Goal: Task Accomplishment & Management: Use online tool/utility

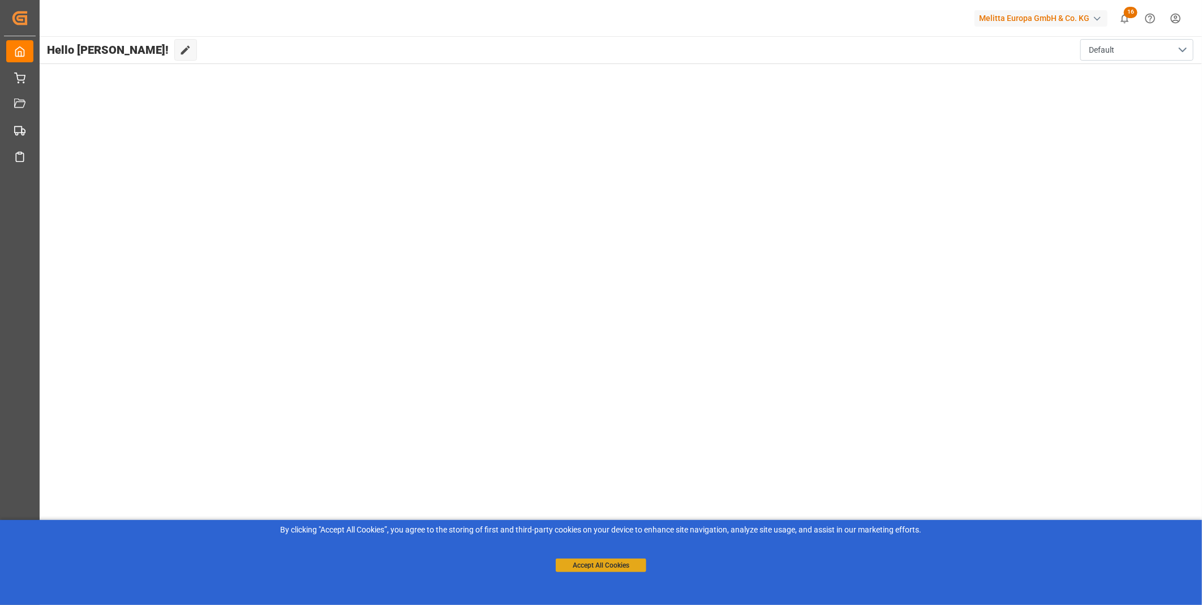
click at [616, 569] on button "Accept All Cookies" at bounding box center [601, 565] width 91 height 14
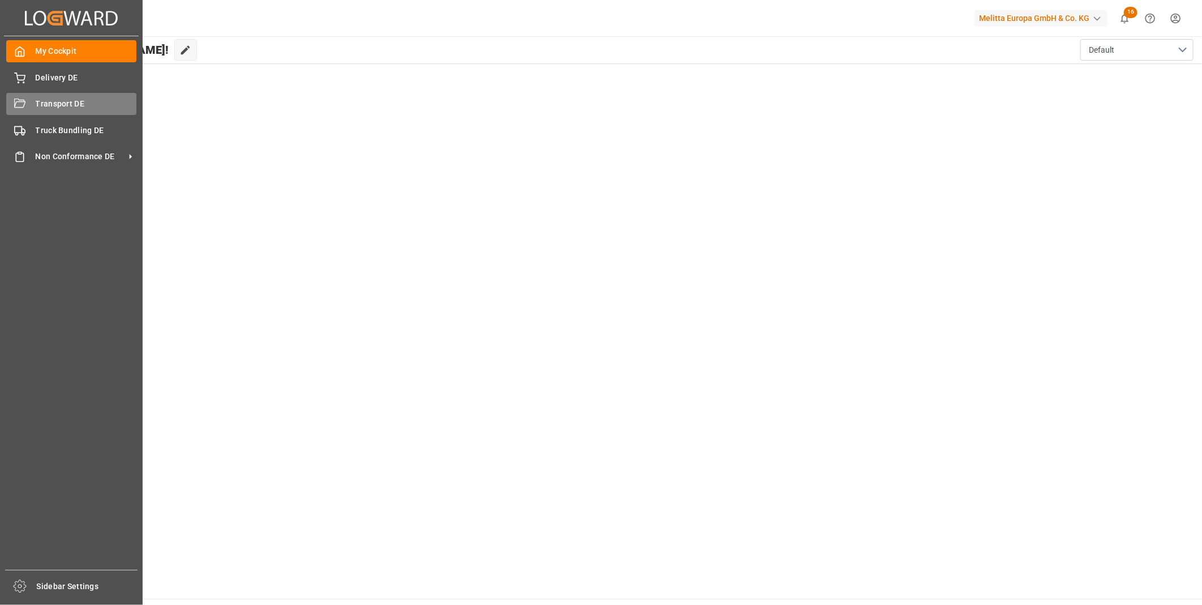
click at [51, 106] on span "Transport DE" at bounding box center [86, 104] width 101 height 12
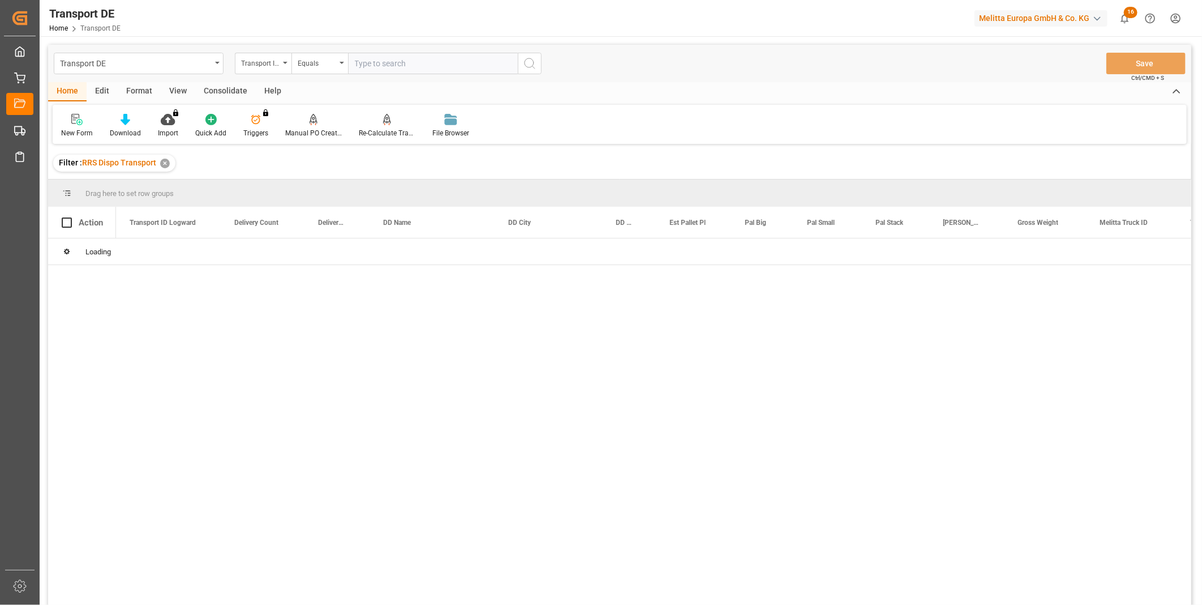
click at [211, 88] on div "Consolidate" at bounding box center [225, 91] width 61 height 19
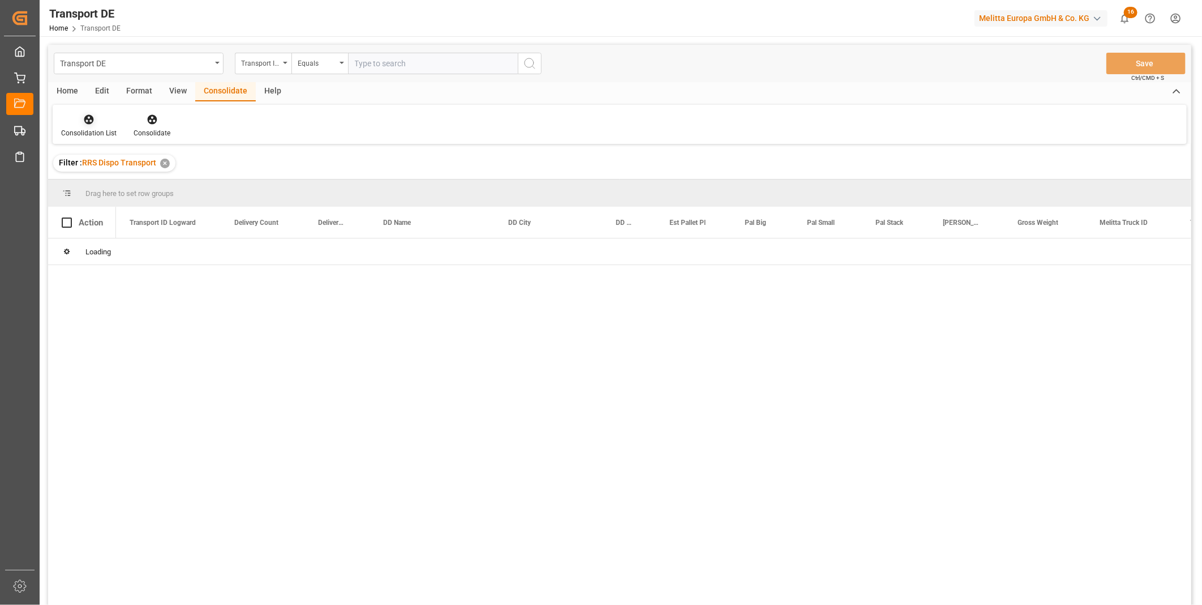
click at [89, 126] on div "Consolidation List" at bounding box center [89, 125] width 72 height 25
click at [136, 208] on div "Truck Bundling RRS Dispo Export" at bounding box center [129, 206] width 118 height 12
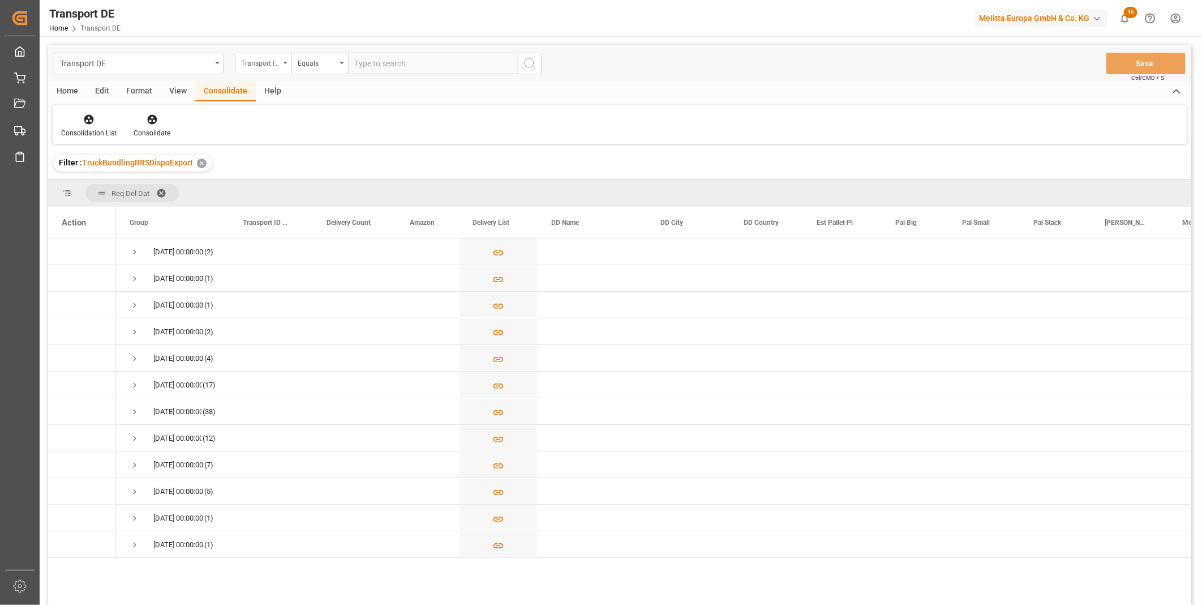
click at [286, 65] on div "Transport ID Logward" at bounding box center [263, 64] width 57 height 22
type input "Route"
click at [274, 114] on div "Route" at bounding box center [319, 116] width 169 height 24
click at [320, 59] on div "Equals" at bounding box center [317, 61] width 38 height 13
click at [329, 180] on div "Starts with" at bounding box center [376, 187] width 169 height 24
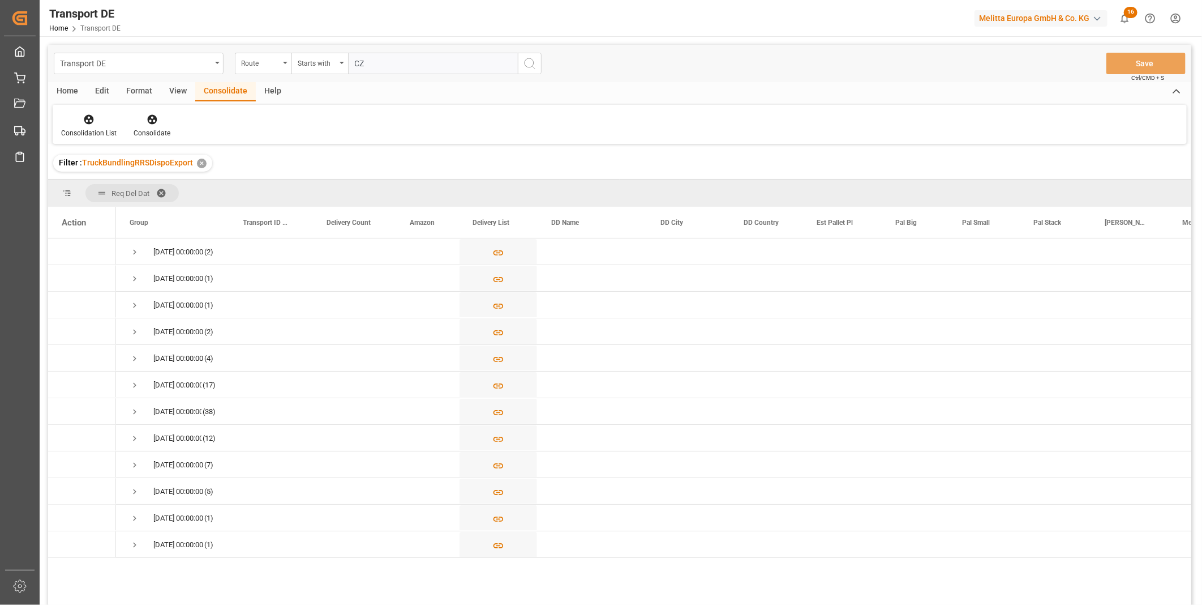
type input "CZ"
click at [538, 61] on button "search button" at bounding box center [530, 64] width 24 height 22
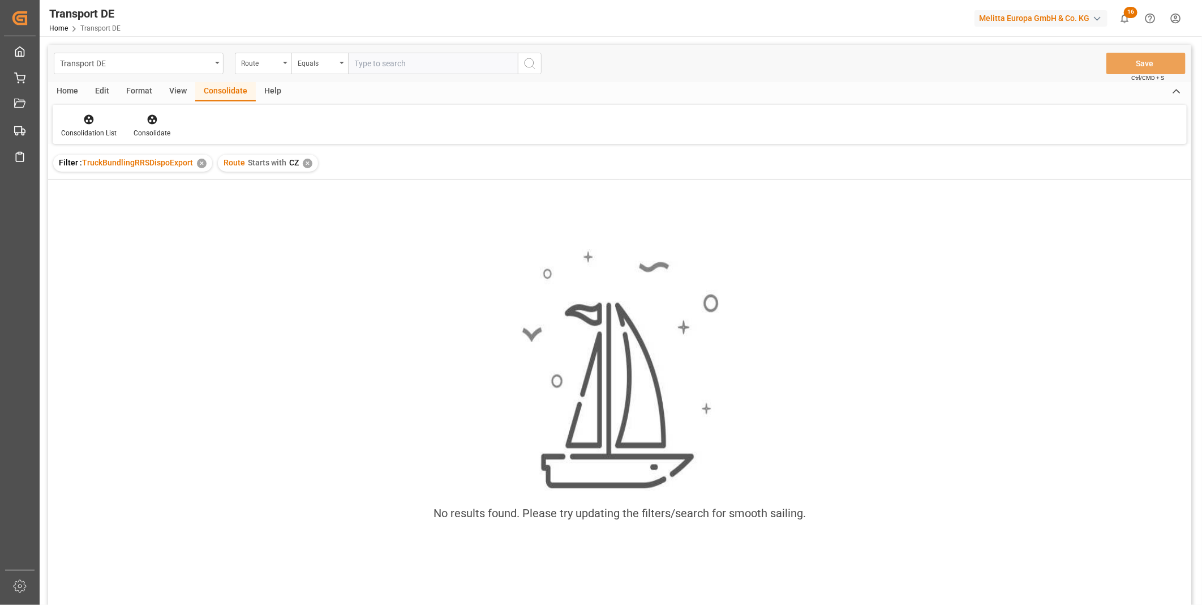
click at [306, 160] on div "✕" at bounding box center [308, 163] width 10 height 10
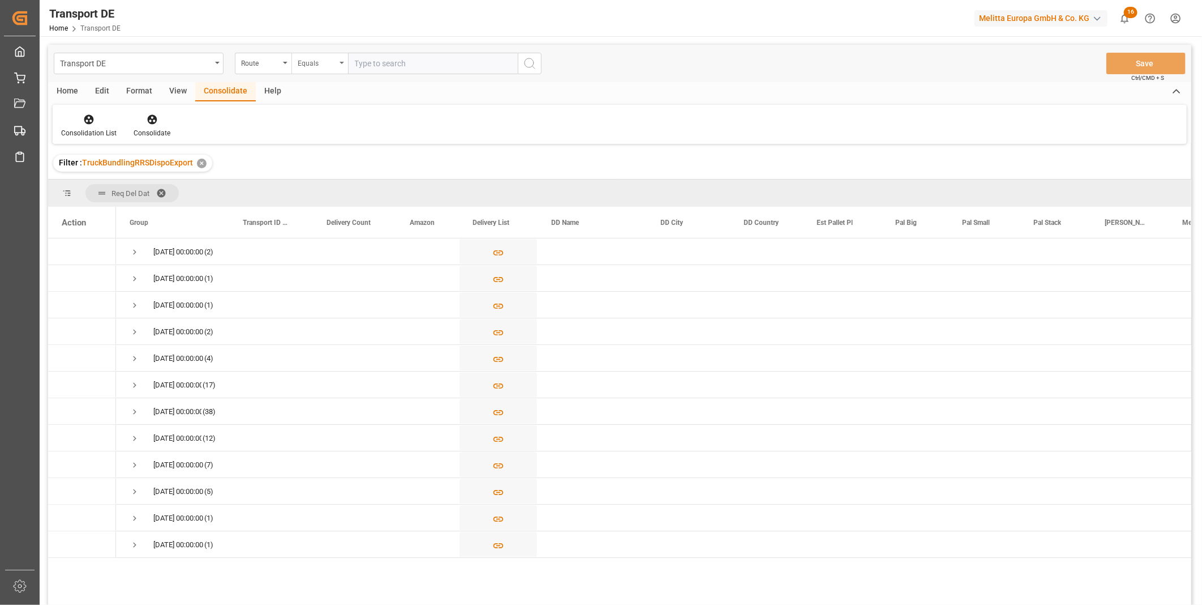
click at [323, 66] on div "Equals" at bounding box center [317, 61] width 38 height 13
click at [336, 178] on div "Starts with" at bounding box center [376, 187] width 169 height 24
type input "PL"
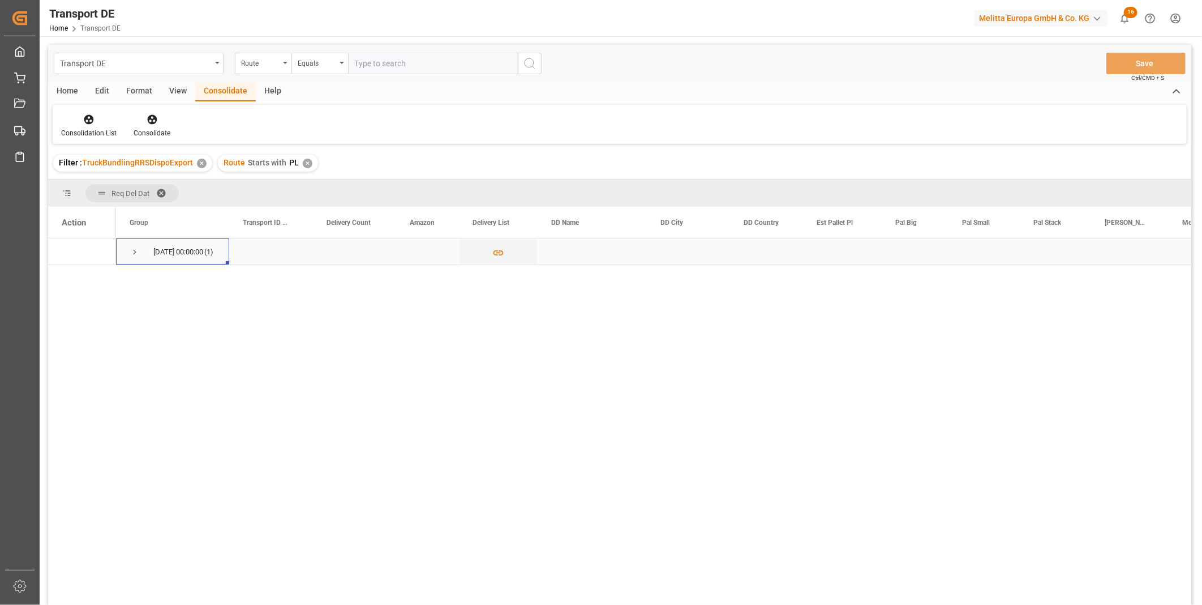
click at [136, 253] on span "Press SPACE to select this row." at bounding box center [135, 252] width 10 height 10
click at [38, 296] on div "Created by potrace 1.15, written by [PERSON_NAME] [DATE]-[DATE] Created by potr…" at bounding box center [601, 302] width 1202 height 605
click at [66, 275] on input "Press Space to toggle row selection (unchecked)" at bounding box center [67, 278] width 10 height 10
checkbox input "true"
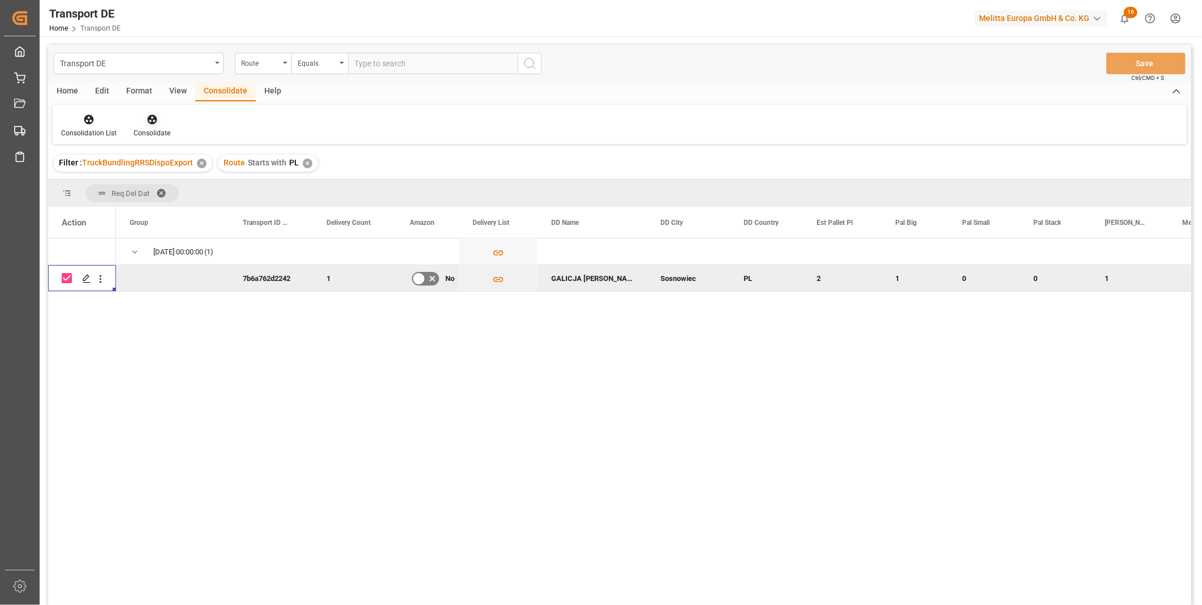
click at [149, 125] on icon at bounding box center [152, 119] width 11 height 11
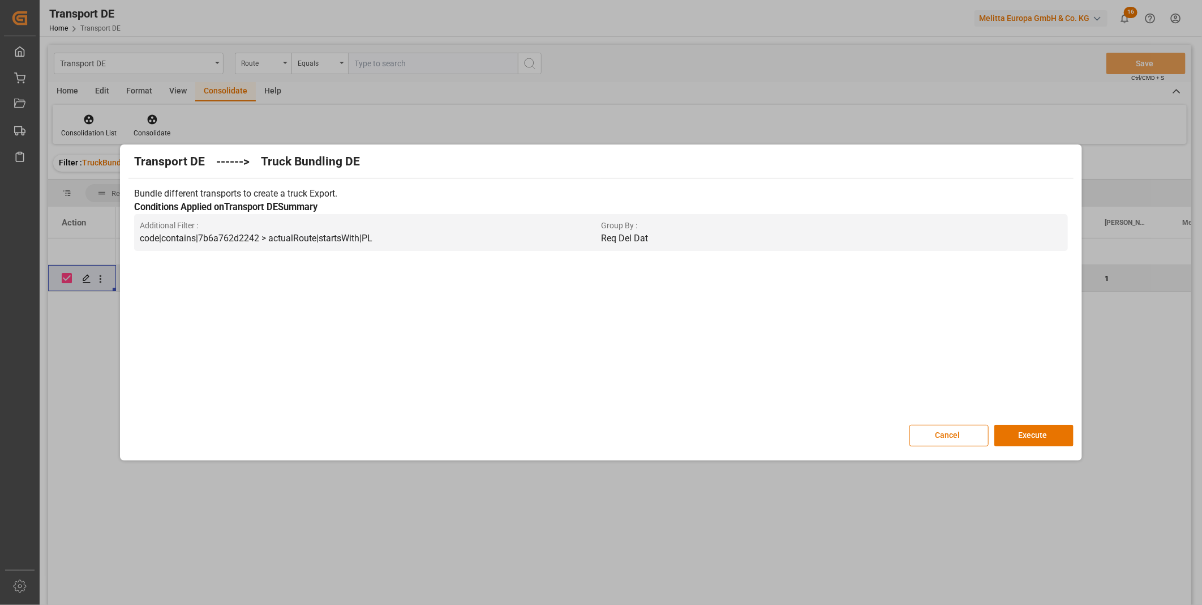
click at [1050, 456] on div "Transport DE ------> Truck Bundling DE Bundle different transports to create a …" at bounding box center [601, 302] width 956 height 310
click at [1039, 438] on button "Execute" at bounding box center [1034, 436] width 79 height 22
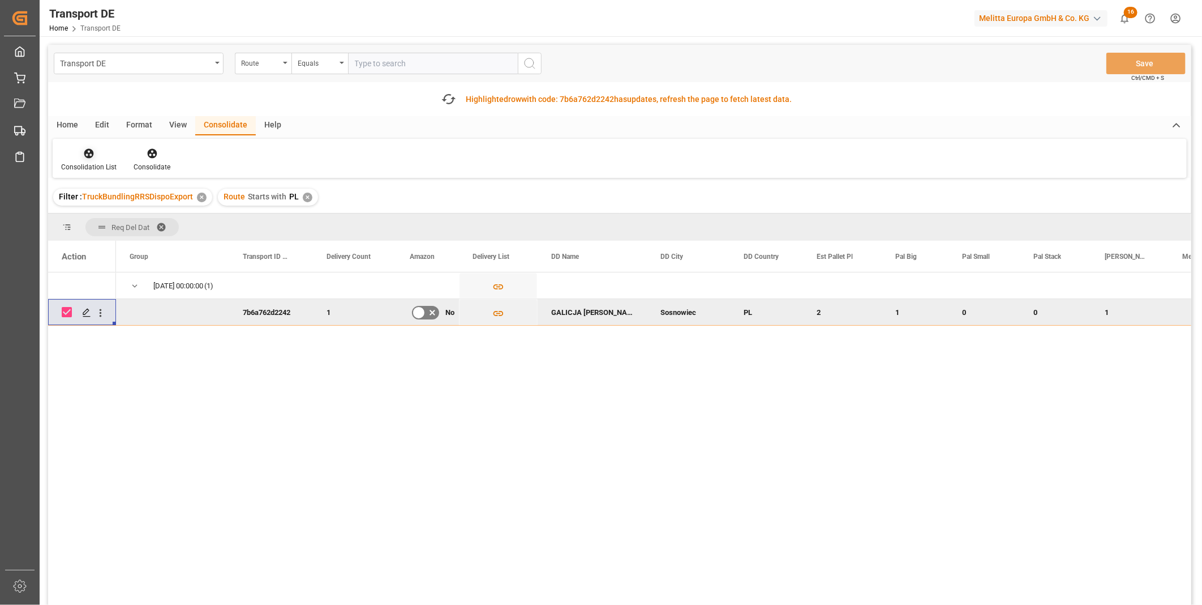
click at [76, 155] on div at bounding box center [88, 153] width 55 height 12
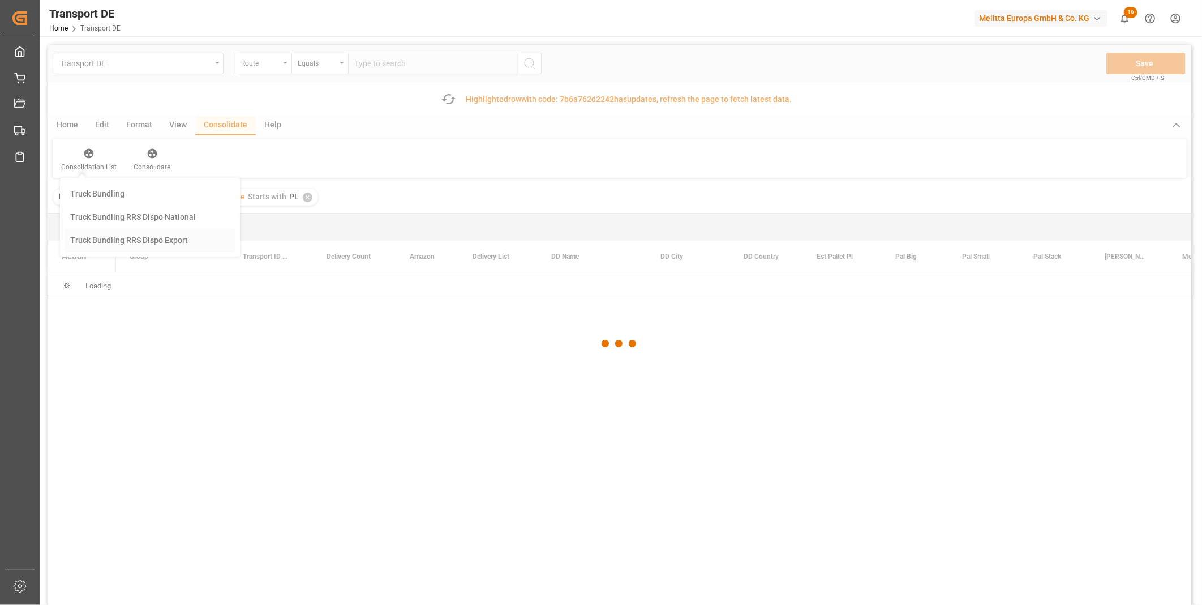
click at [116, 248] on div "Transport DE Route Equals Save Ctrl/CMD + S Fetch latest updates Highlighted ro…" at bounding box center [619, 357] width 1143 height 624
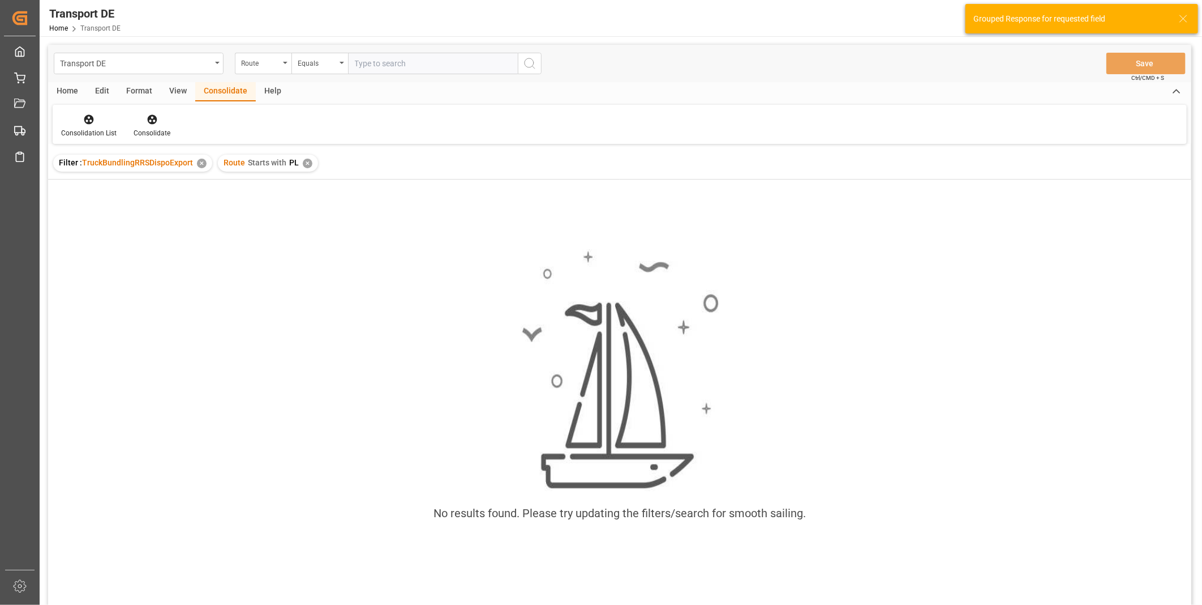
click at [305, 158] on div "✕" at bounding box center [308, 163] width 10 height 10
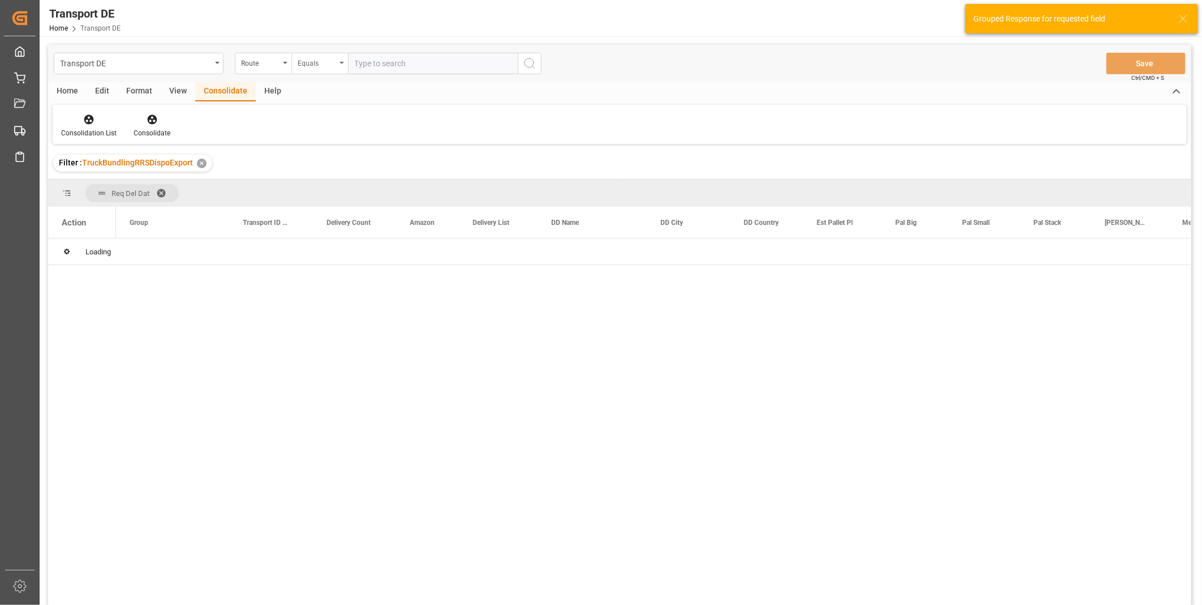
click at [312, 65] on div "Equals" at bounding box center [317, 61] width 38 height 13
click at [235, 57] on div "Route" at bounding box center [263, 64] width 57 height 22
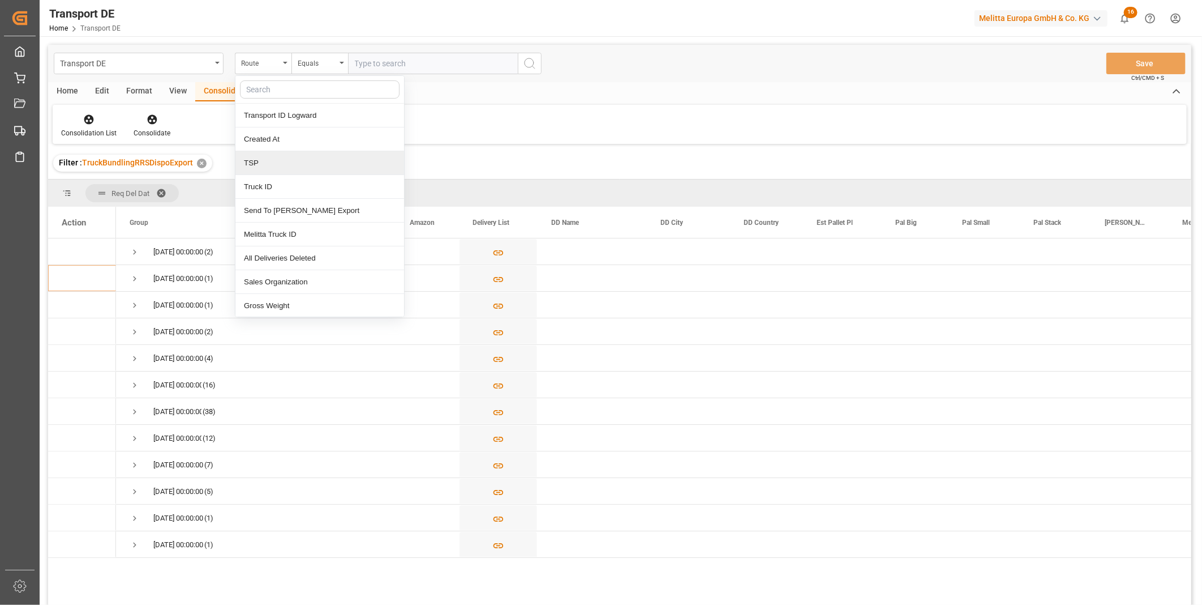
click at [262, 162] on div "TSP" at bounding box center [319, 163] width 169 height 24
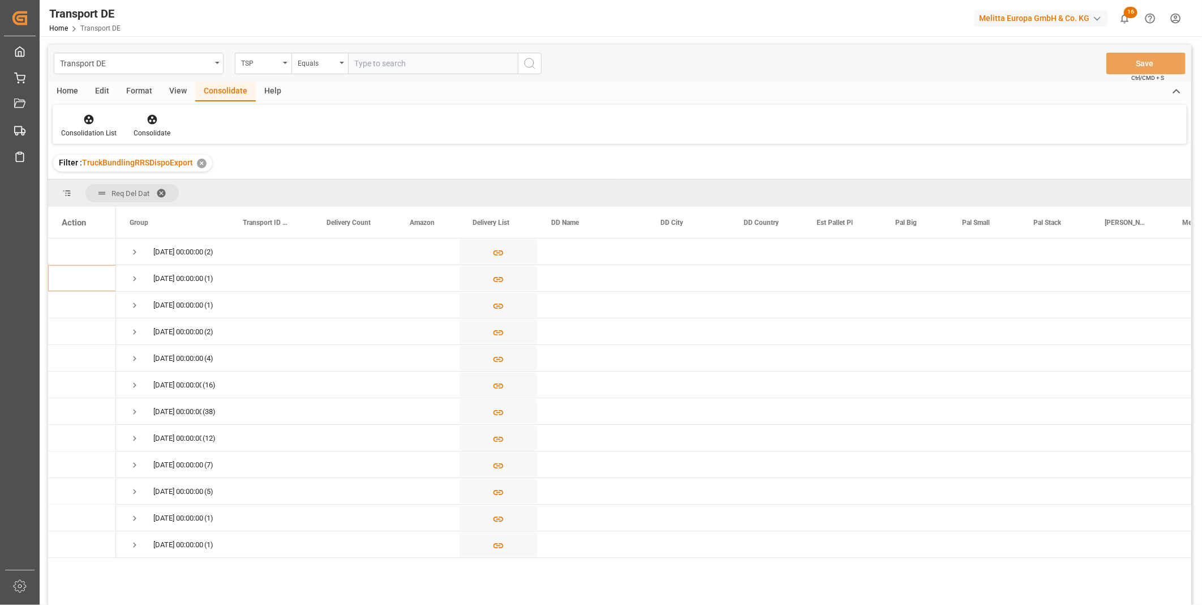
click at [426, 66] on input "text" at bounding box center [433, 64] width 170 height 22
type input "DACSHER COF FOODSERVICE"
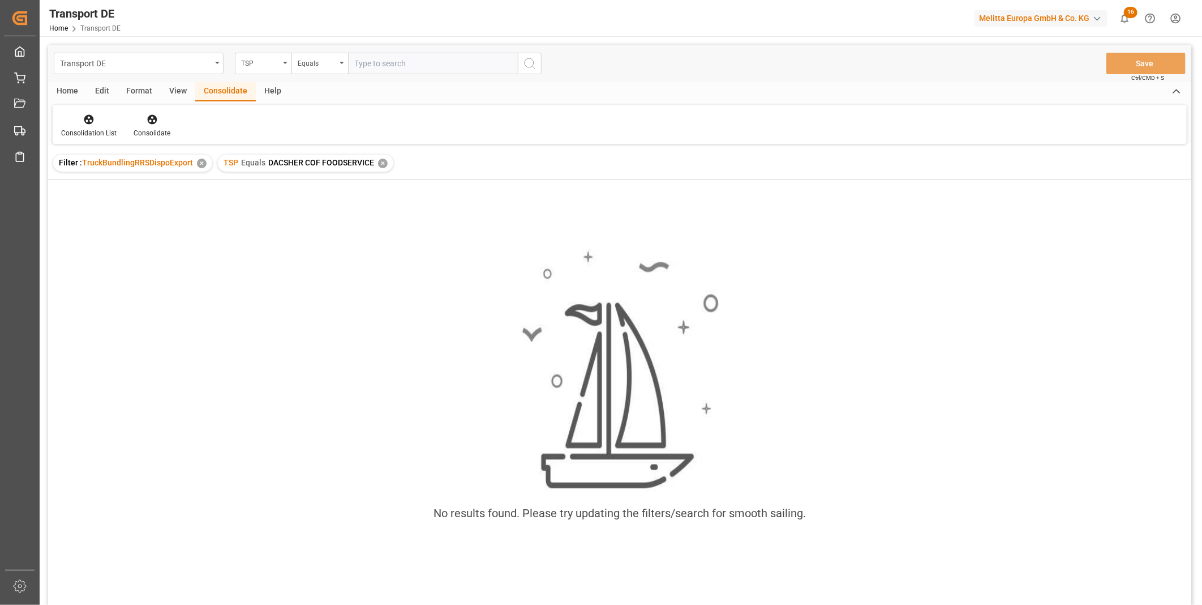
click at [380, 162] on div "✕" at bounding box center [383, 163] width 10 height 10
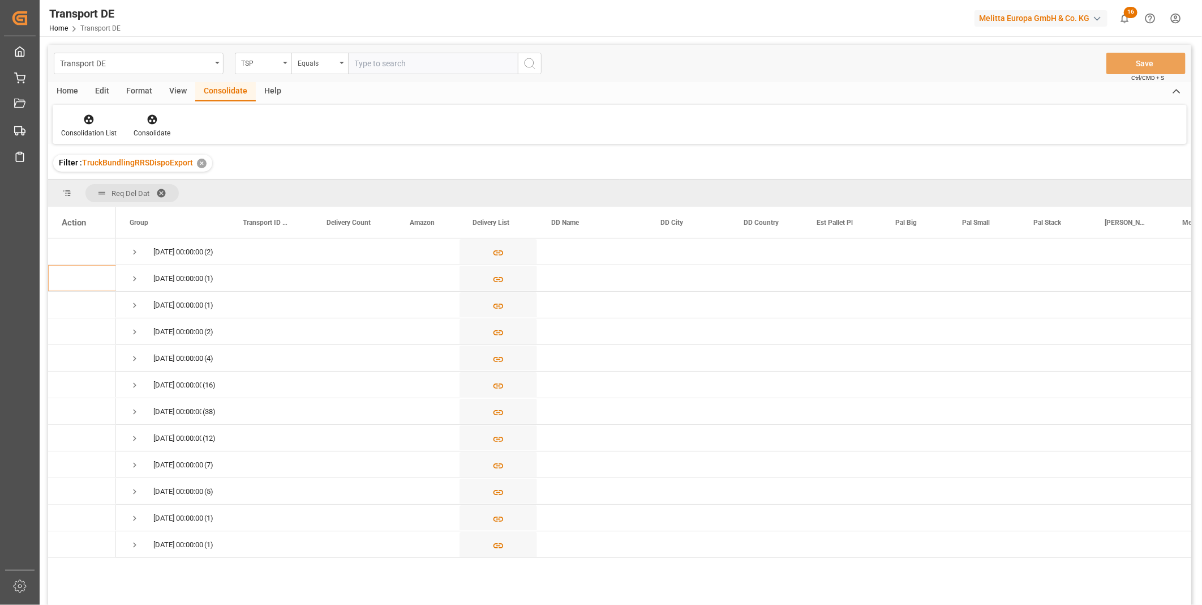
click at [374, 60] on input "text" at bounding box center [433, 64] width 170 height 22
type input "DACHSER COF FOODSERVICE"
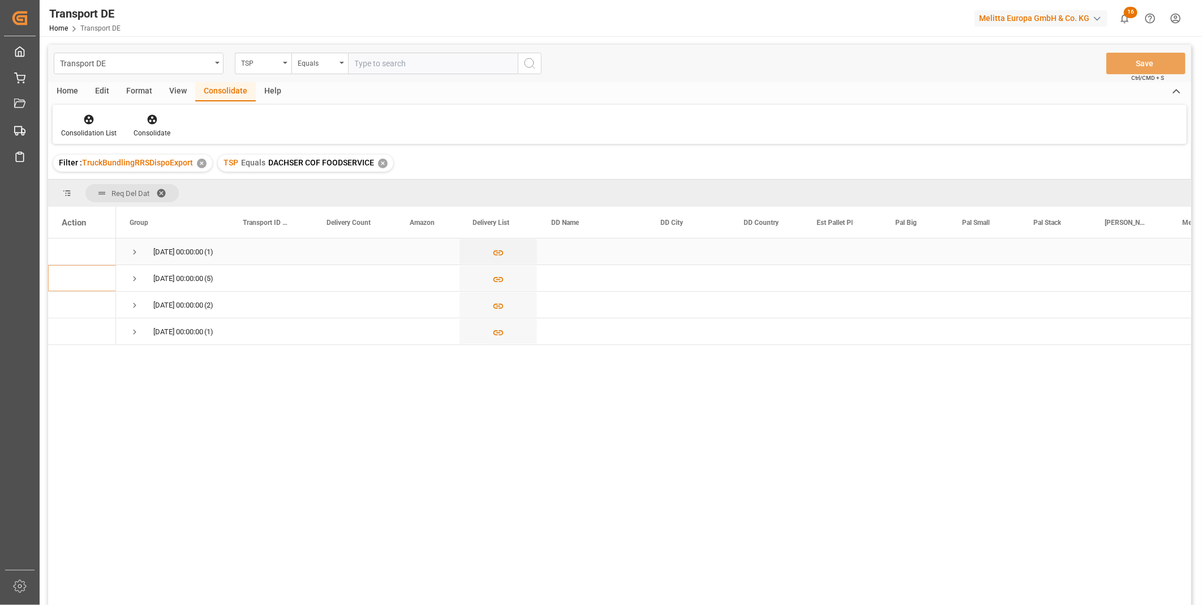
click at [135, 251] on span "Press SPACE to select this row." at bounding box center [135, 252] width 10 height 10
click at [497, 279] on icon "Press SPACE to select this row." at bounding box center [498, 279] width 12 height 12
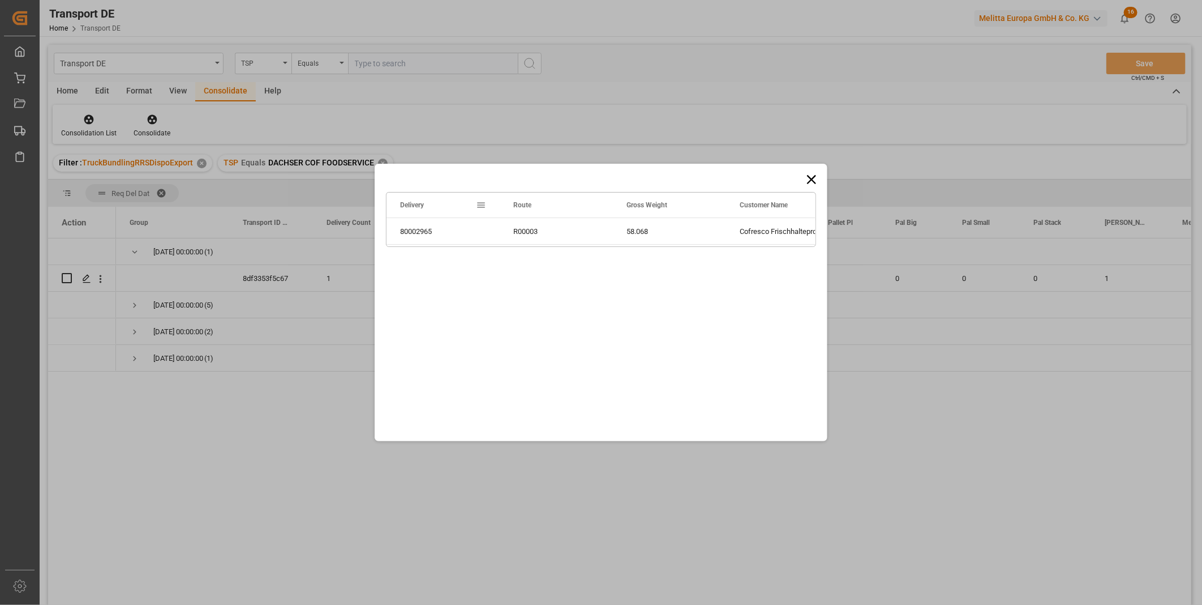
click at [816, 178] on icon at bounding box center [812, 180] width 16 height 16
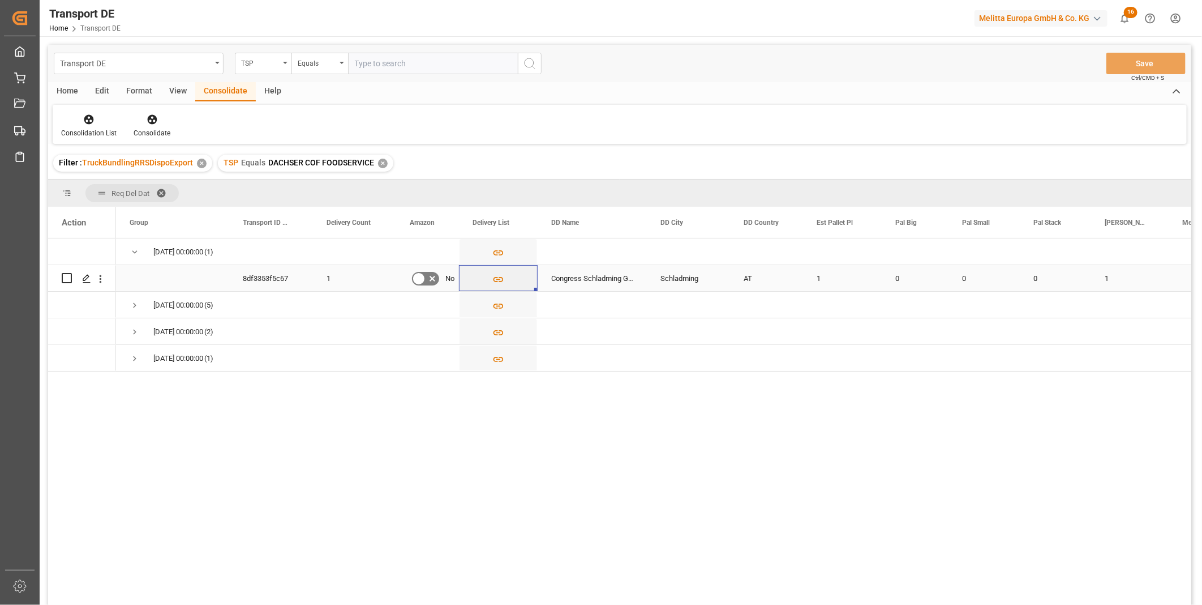
click at [67, 280] on input "Press Space to toggle row selection (unchecked)" at bounding box center [67, 278] width 10 height 10
checkbox input "true"
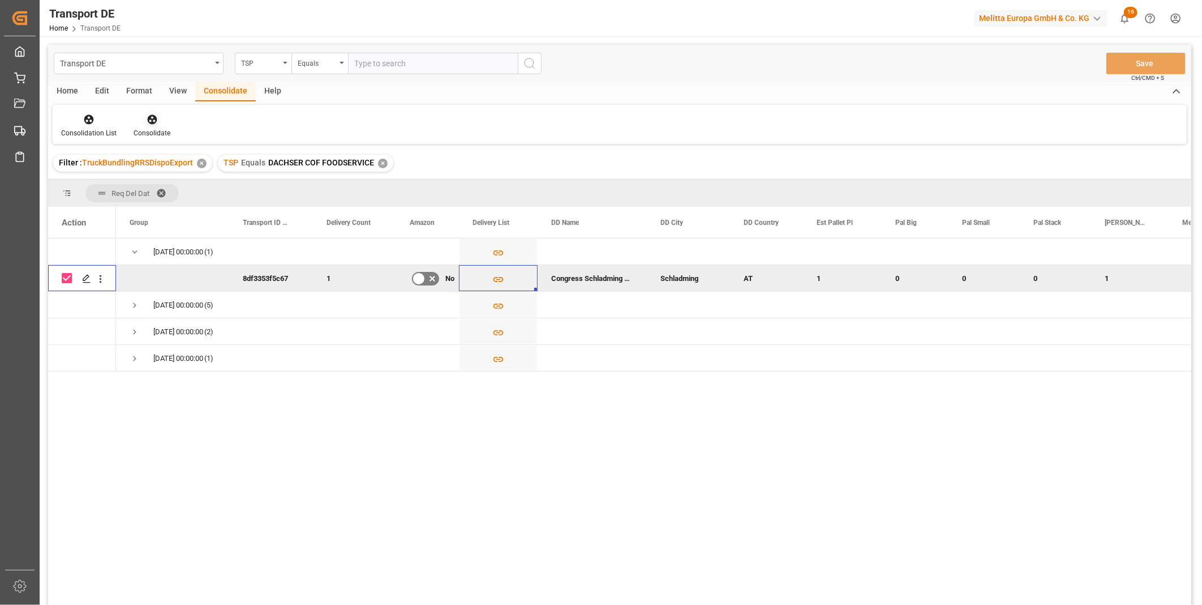
click at [162, 115] on div at bounding box center [152, 119] width 37 height 12
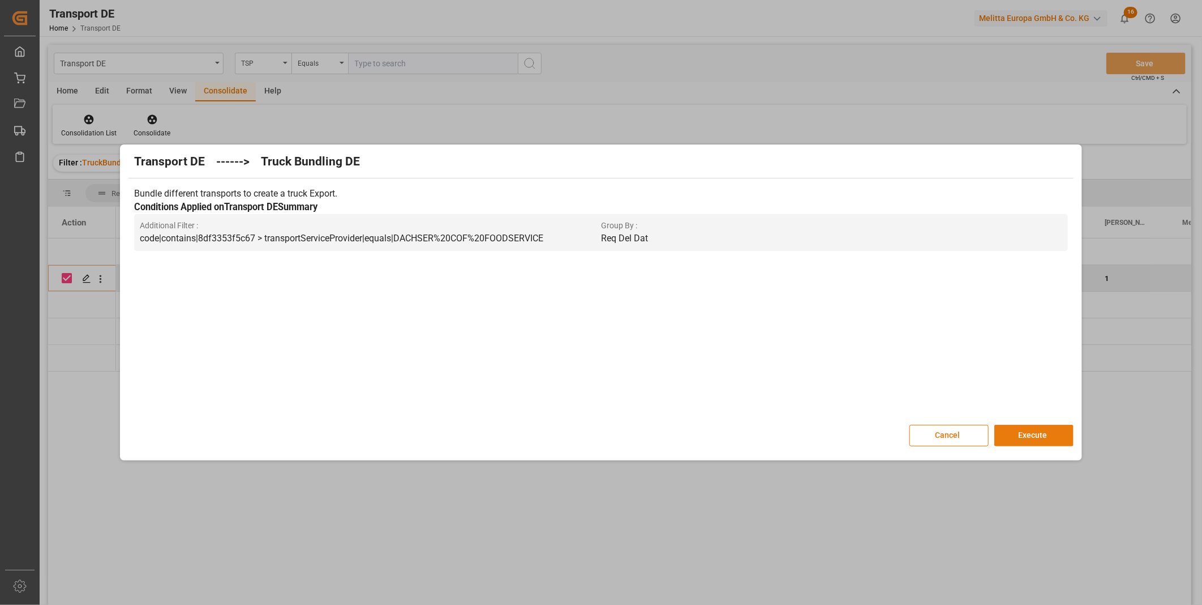
click at [1005, 438] on button "Execute" at bounding box center [1034, 436] width 79 height 22
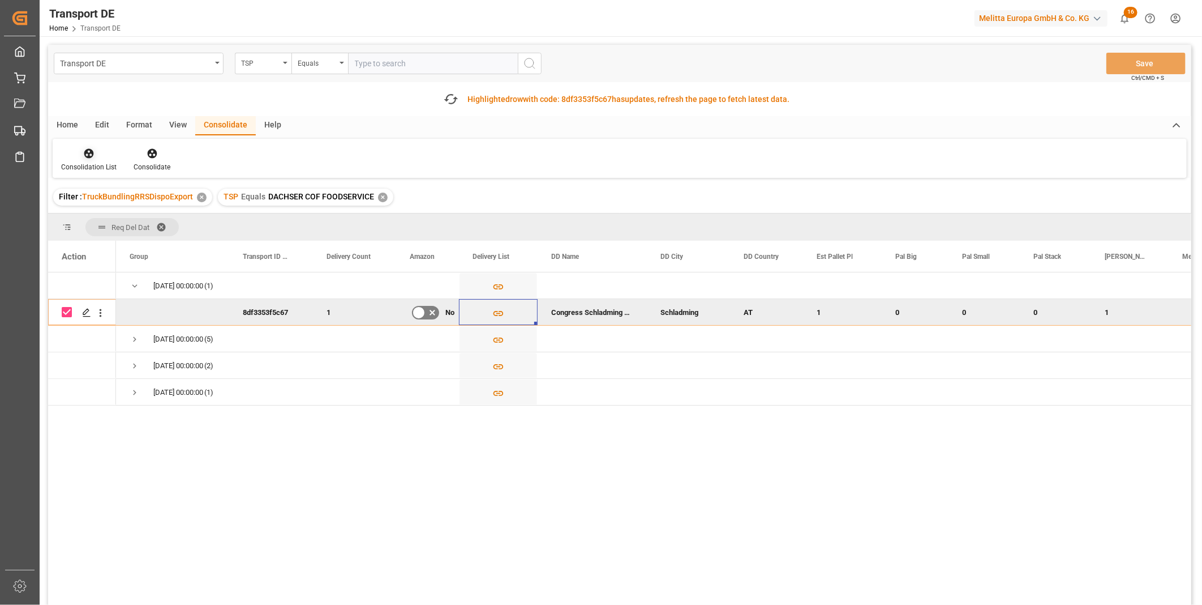
click at [88, 161] on div "Consolidation List" at bounding box center [89, 159] width 72 height 25
click at [135, 238] on div "Transport DE TSP Equals Save Ctrl/CMD + S Fetch latest updates Highlighted row …" at bounding box center [619, 357] width 1143 height 624
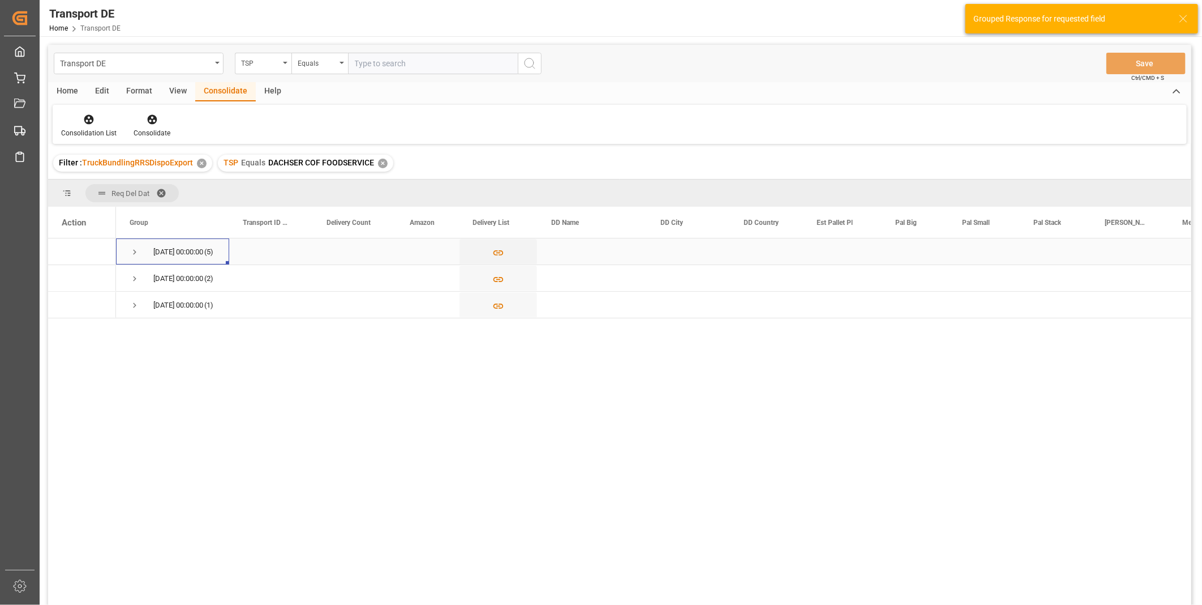
click at [135, 243] on span "Press SPACE to select this row." at bounding box center [135, 252] width 10 height 26
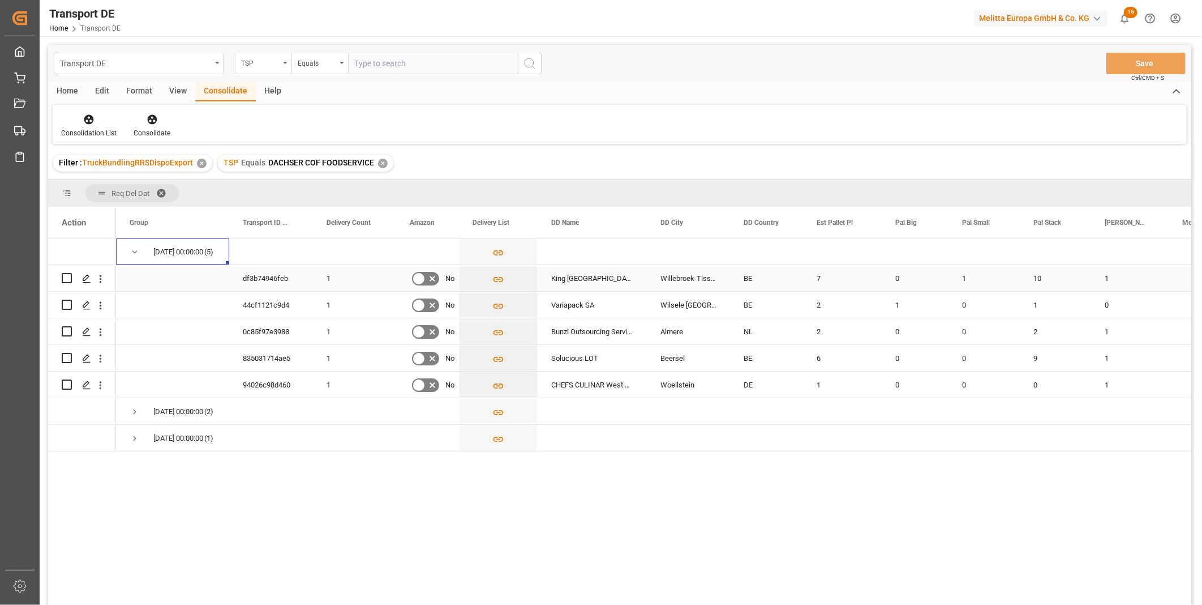
click at [68, 279] on input "Press Space to toggle row selection (unchecked)" at bounding box center [67, 278] width 10 height 10
checkbox input "true"
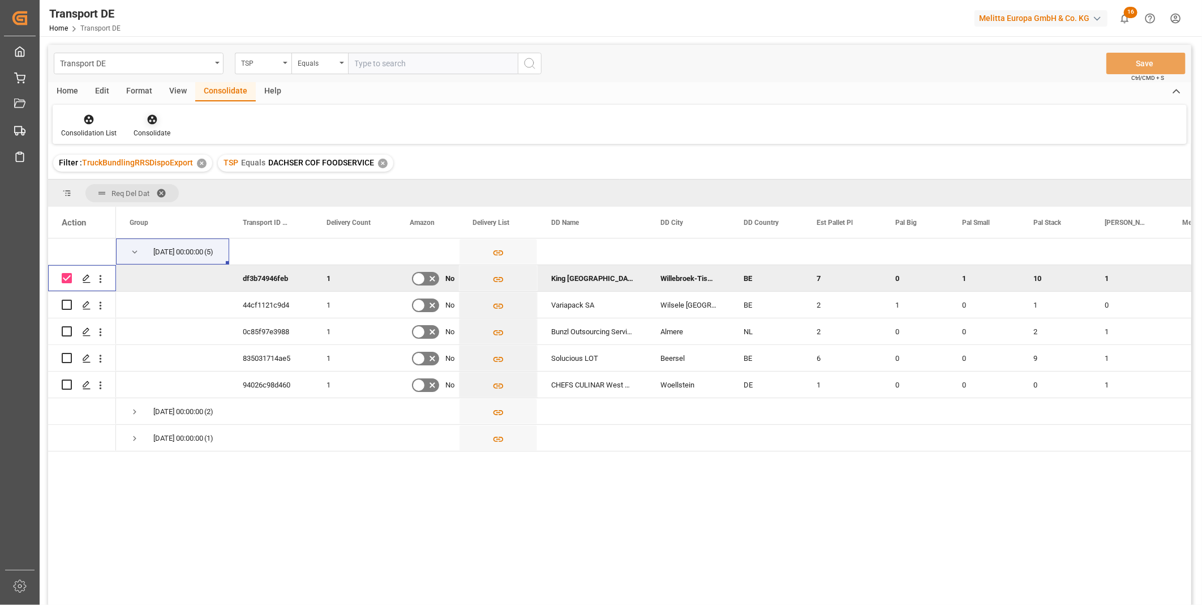
click at [151, 115] on icon at bounding box center [152, 120] width 10 height 10
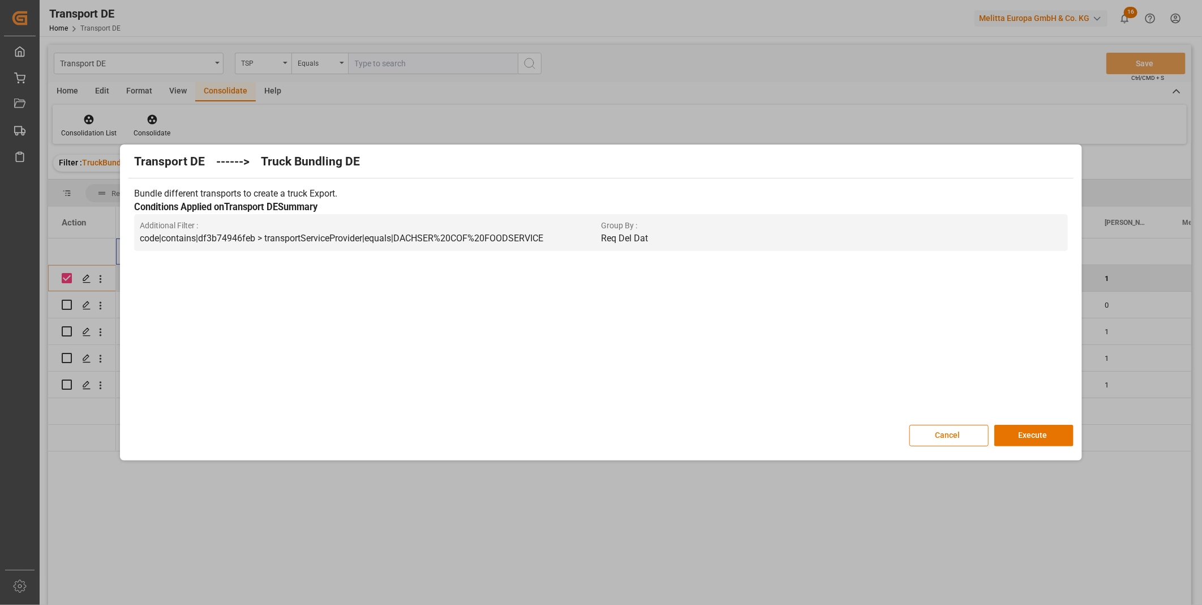
click at [1037, 422] on div "Transport DE ------> Truck Bundling DE Bundle different transports to create a …" at bounding box center [601, 302] width 956 height 310
click at [1038, 427] on button "Execute" at bounding box center [1034, 436] width 79 height 22
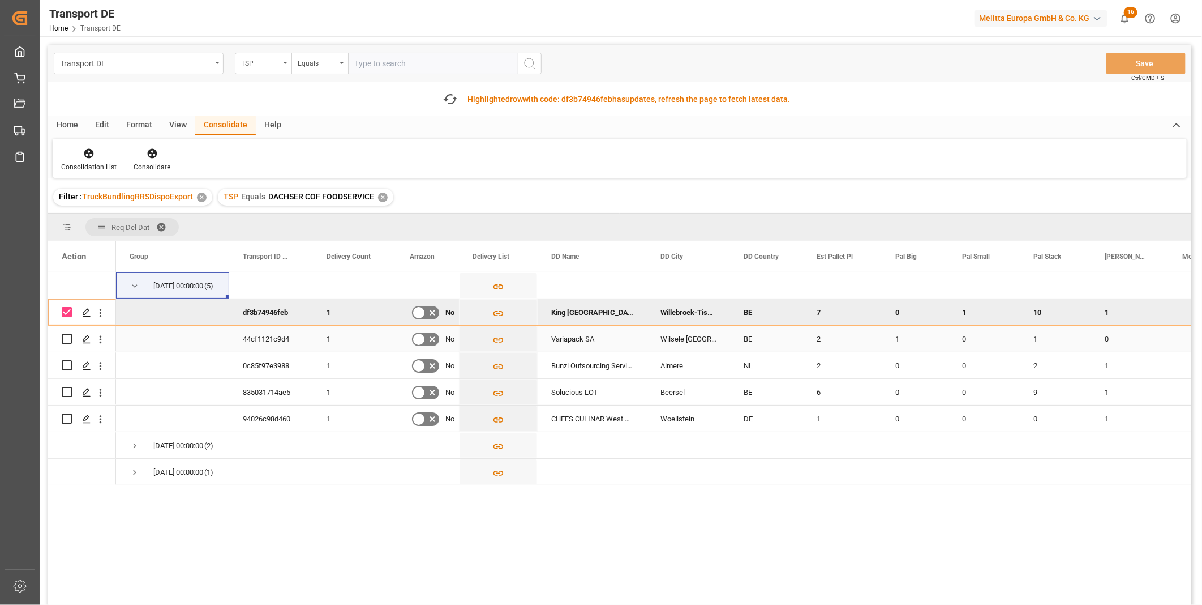
click at [65, 341] on input "Press Space to toggle row selection (unchecked)" at bounding box center [67, 338] width 10 height 10
checkbox input "true"
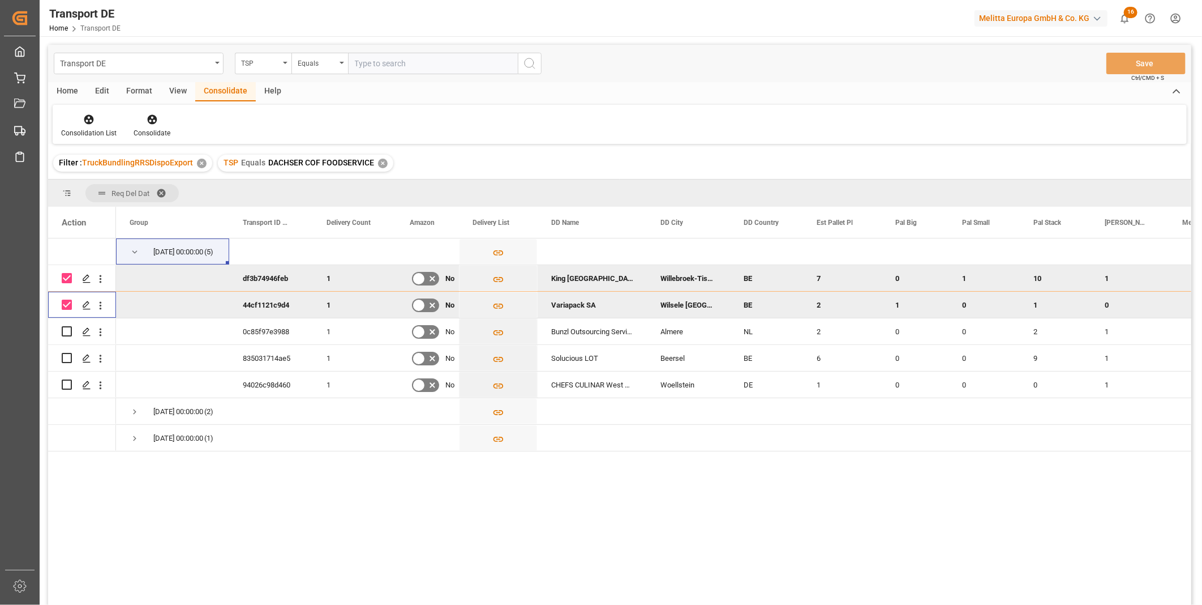
click at [63, 277] on input "Press Space to toggle row selection (checked)" at bounding box center [67, 278] width 10 height 10
checkbox input "false"
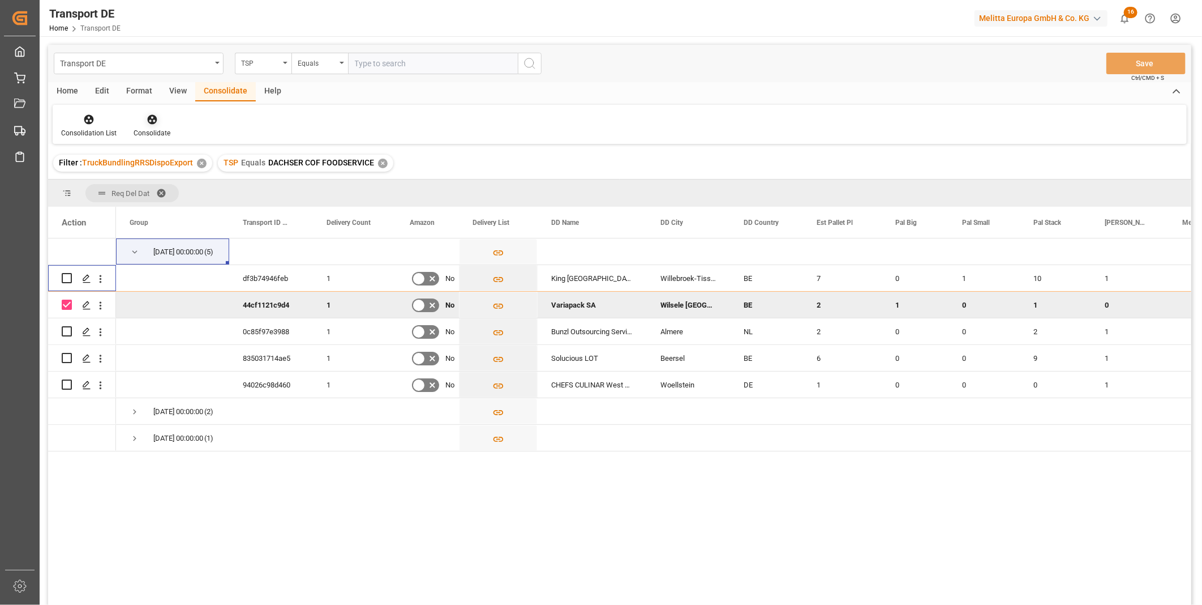
click at [148, 123] on icon at bounding box center [152, 119] width 11 height 11
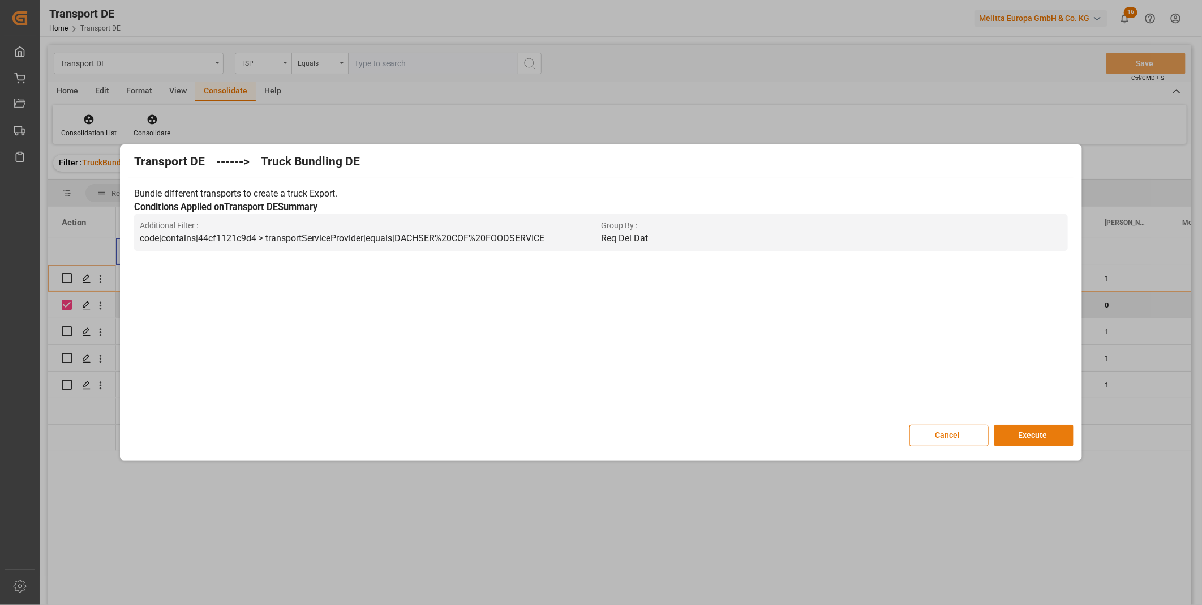
click at [1029, 437] on button "Execute" at bounding box center [1034, 436] width 79 height 22
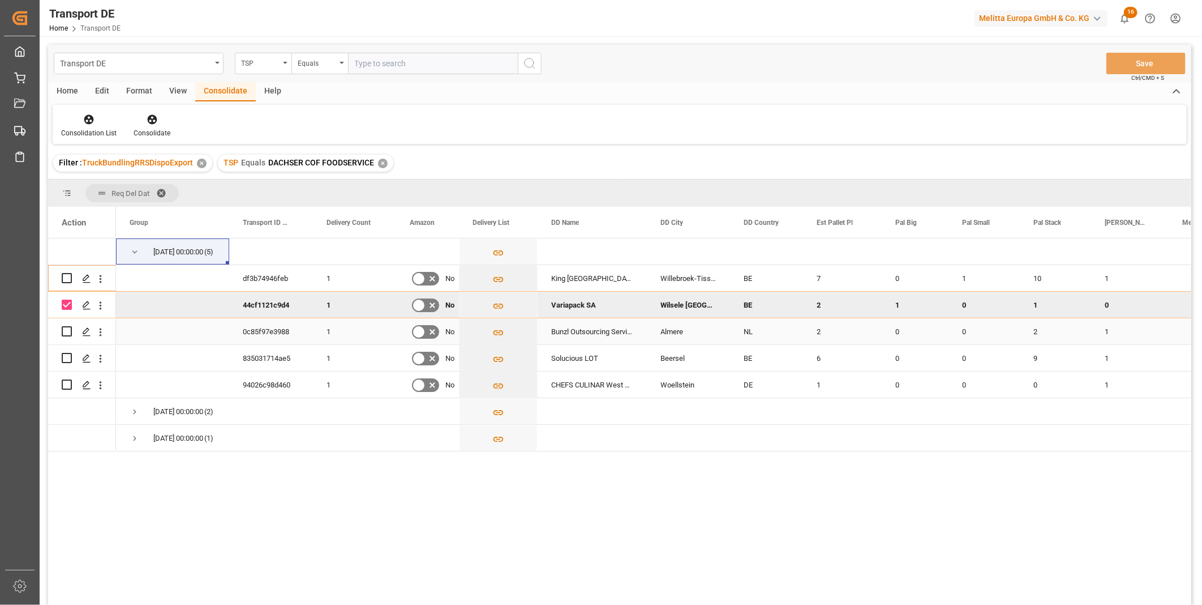
click at [67, 370] on div "Press SPACE to select this row." at bounding box center [67, 358] width 10 height 26
click at [65, 334] on input "Press Space to toggle row selection (unchecked)" at bounding box center [67, 331] width 10 height 10
checkbox input "true"
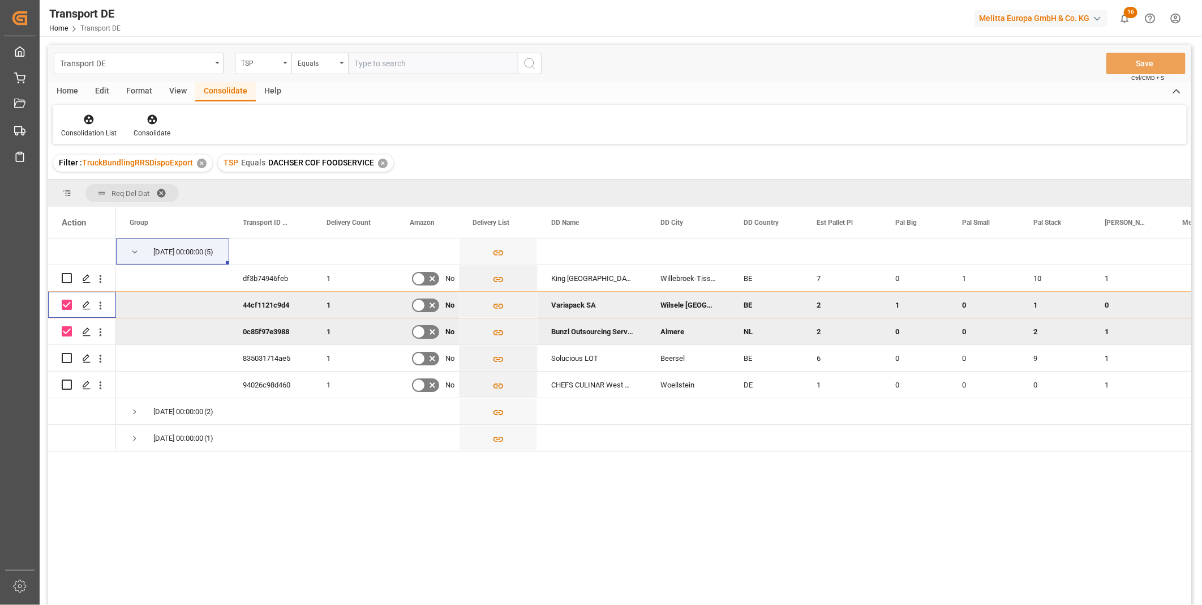
click at [69, 304] on input "Press Space to toggle row selection (checked)" at bounding box center [67, 304] width 10 height 10
checkbox input "false"
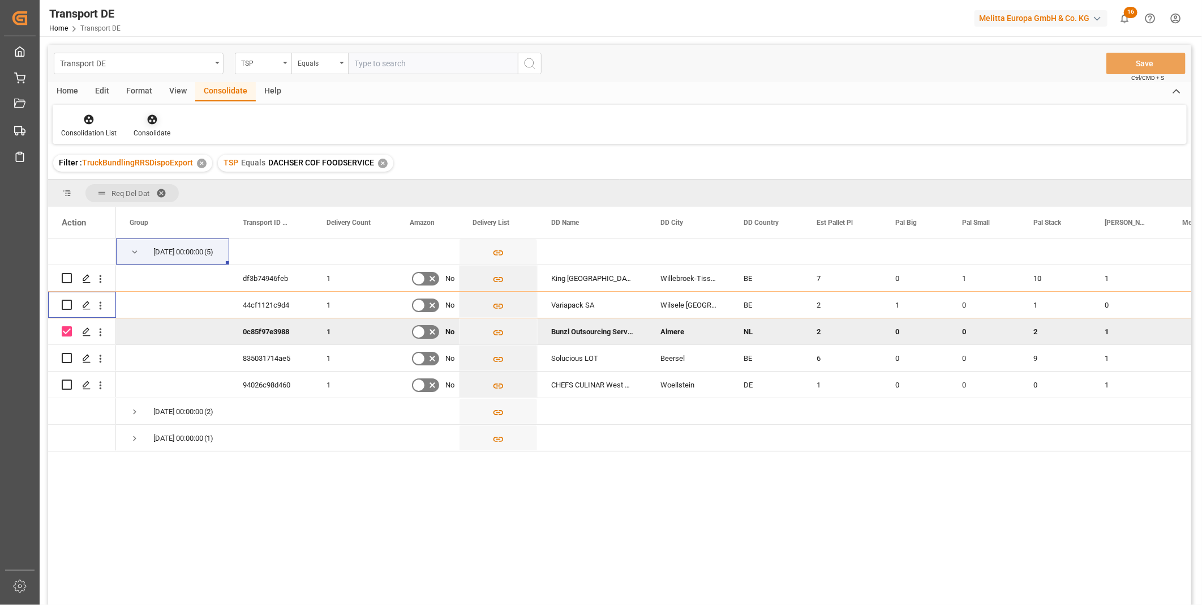
click at [162, 114] on div at bounding box center [152, 119] width 37 height 12
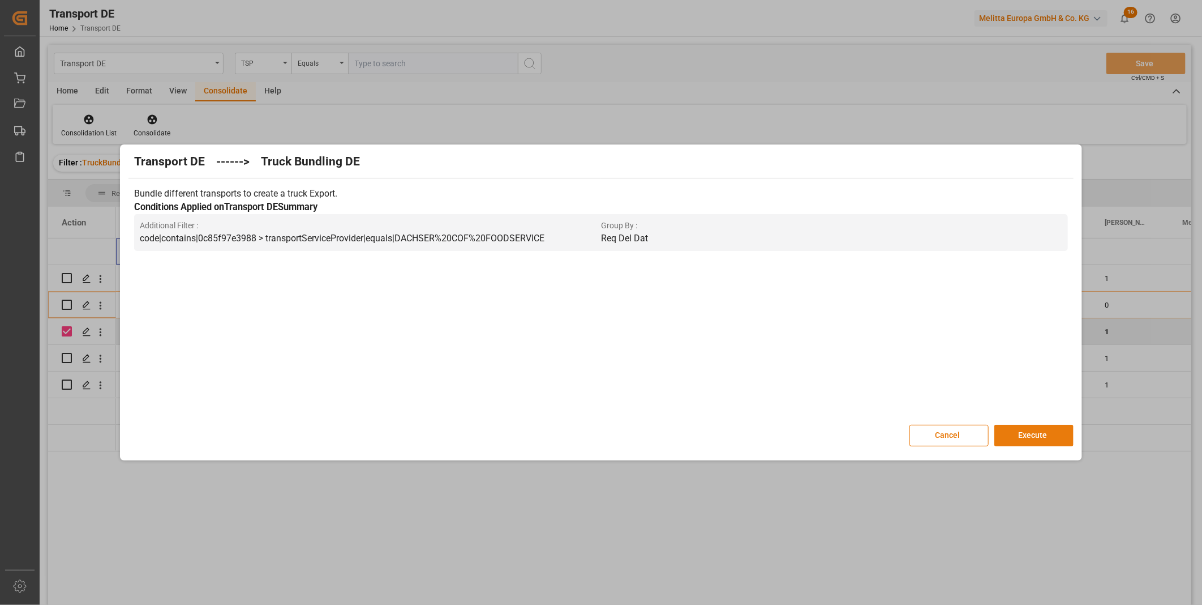
click at [1035, 436] on button "Execute" at bounding box center [1034, 436] width 79 height 22
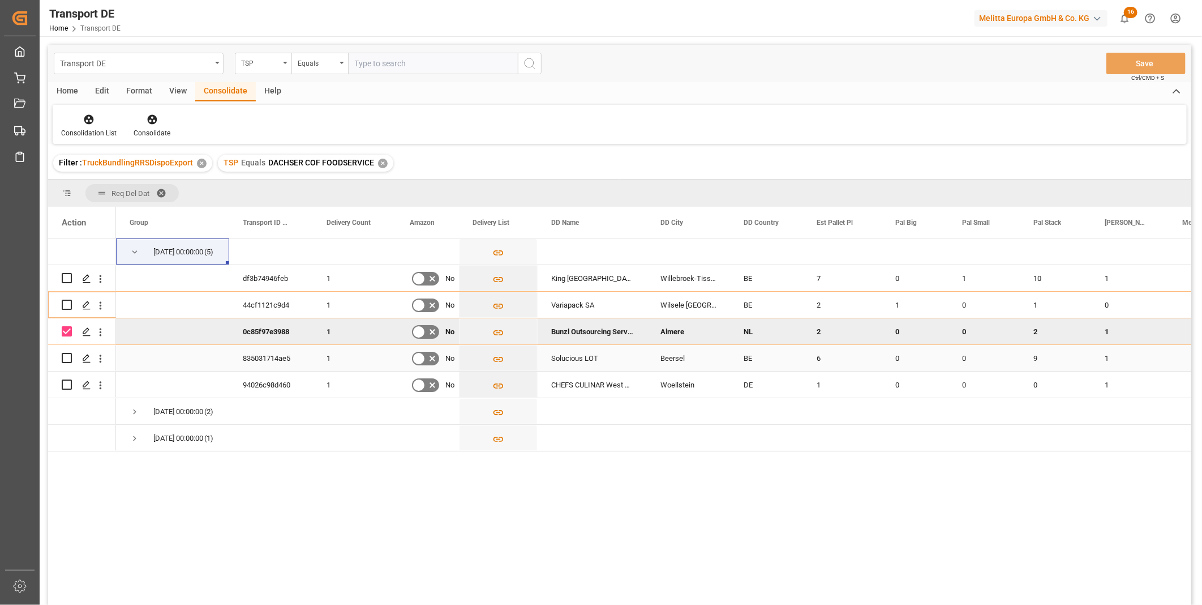
click at [71, 357] on input "Press Space to toggle row selection (unchecked)" at bounding box center [67, 358] width 10 height 10
checkbox input "true"
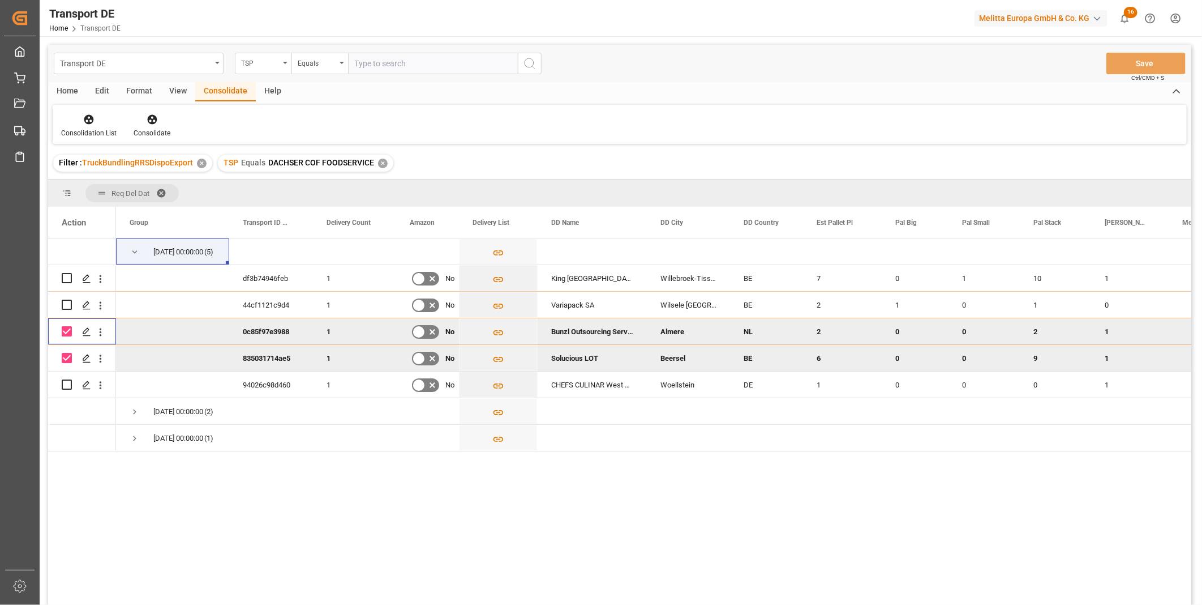
click at [65, 332] on input "Press Space to toggle row selection (checked)" at bounding box center [67, 331] width 10 height 10
checkbox input "false"
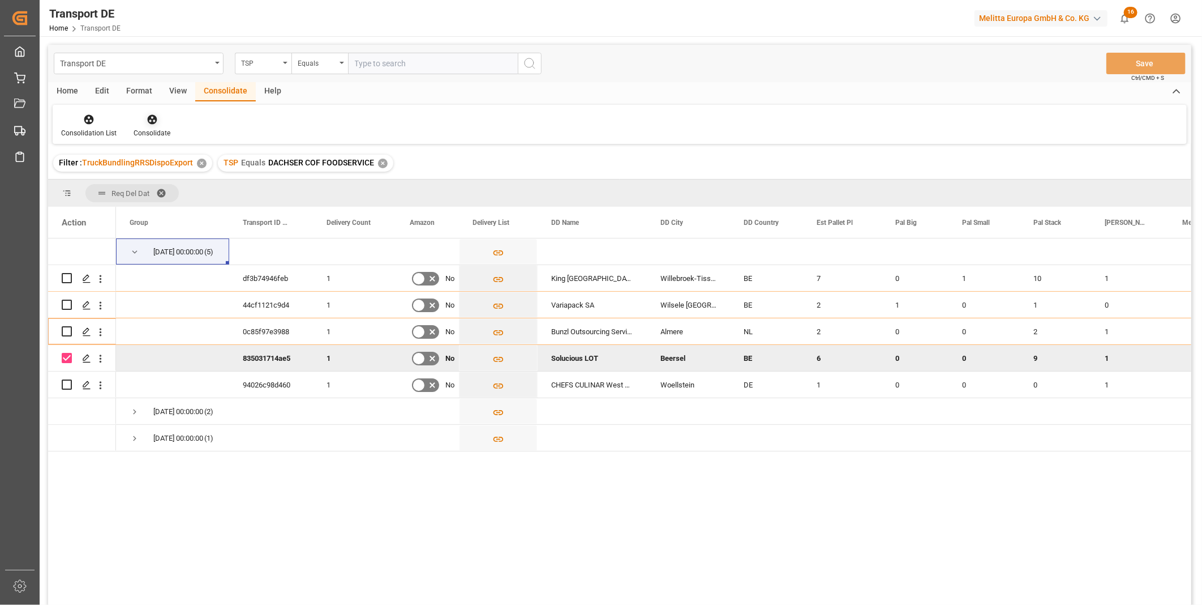
click at [160, 118] on div at bounding box center [152, 119] width 37 height 12
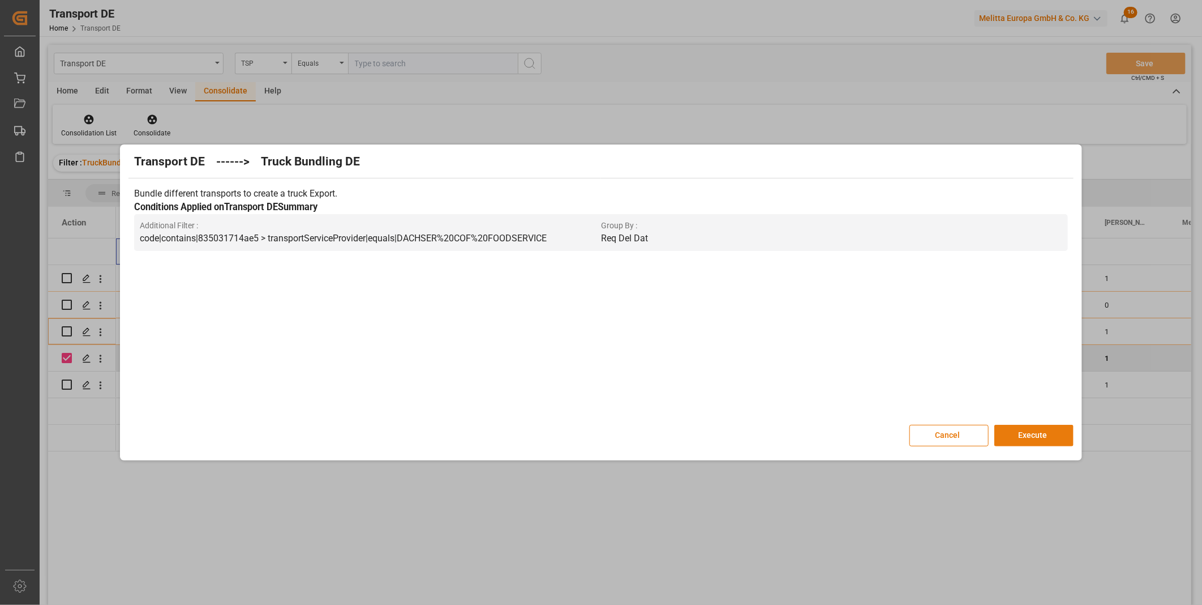
click at [1014, 429] on button "Execute" at bounding box center [1034, 436] width 79 height 22
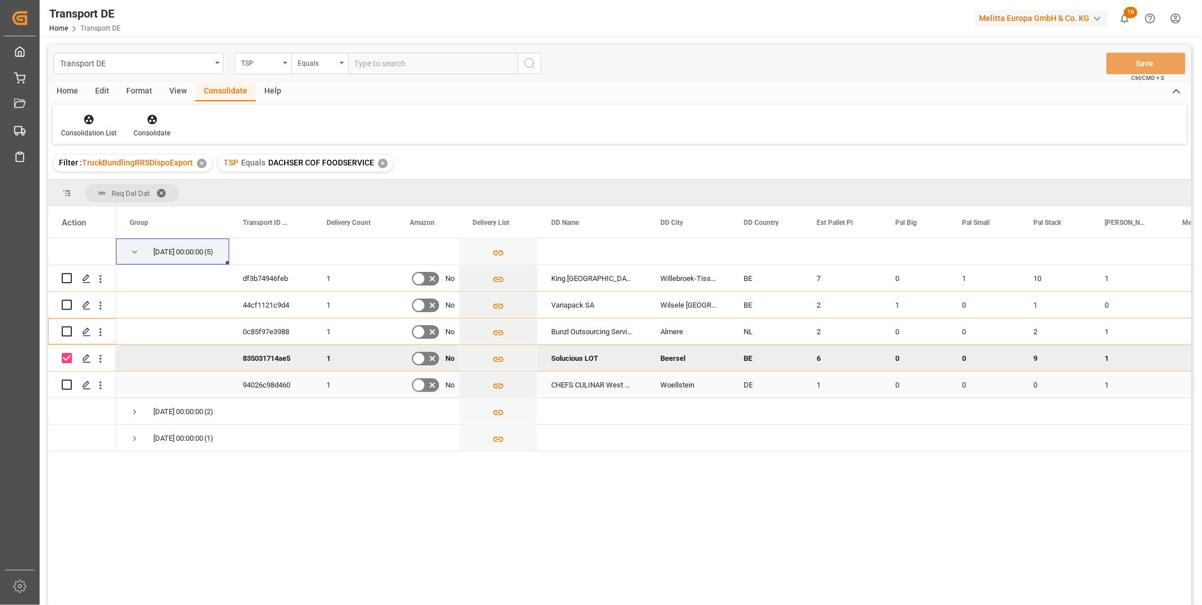
click at [70, 382] on input "Press Space to toggle row selection (unchecked)" at bounding box center [67, 384] width 10 height 10
checkbox input "true"
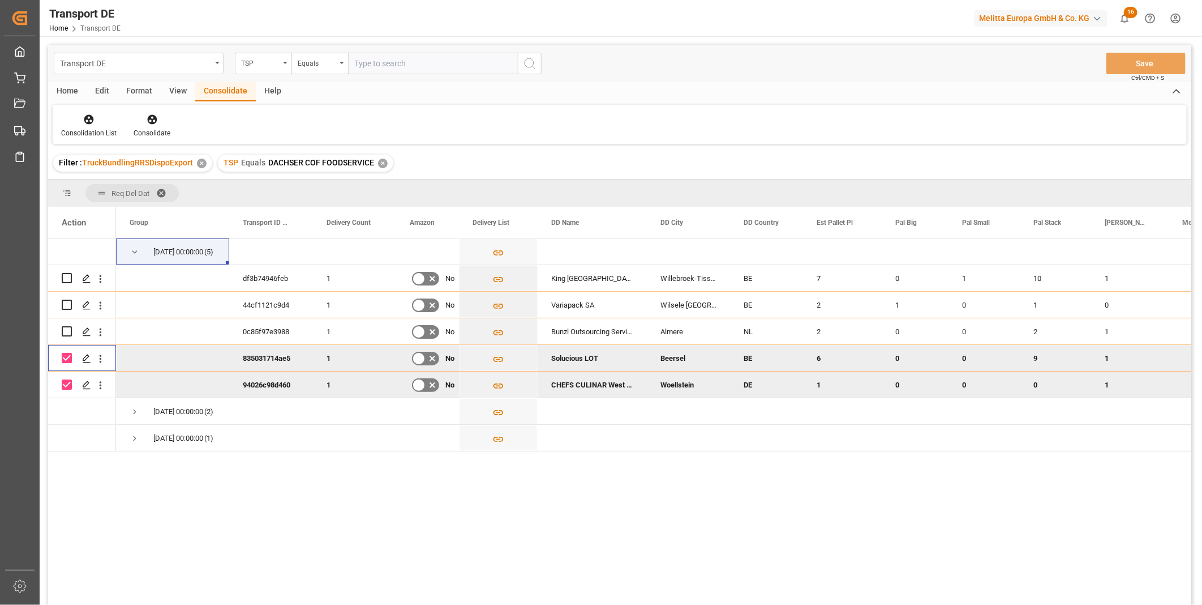
click at [71, 361] on input "Press Space to toggle row selection (checked)" at bounding box center [67, 358] width 10 height 10
checkbox input "false"
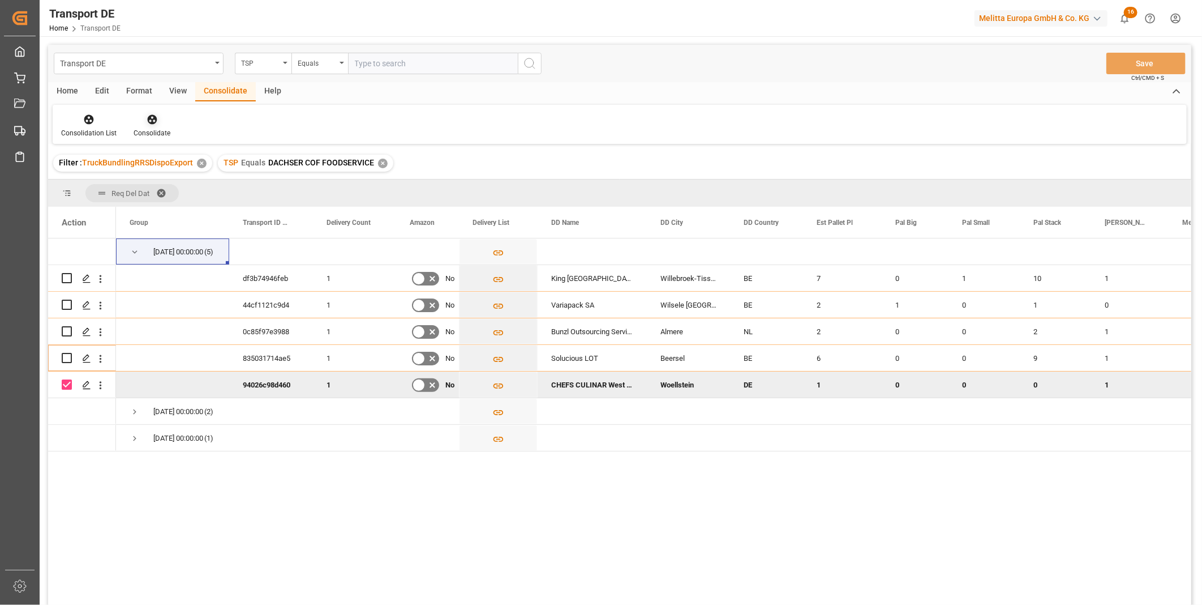
click at [161, 115] on div at bounding box center [152, 119] width 37 height 12
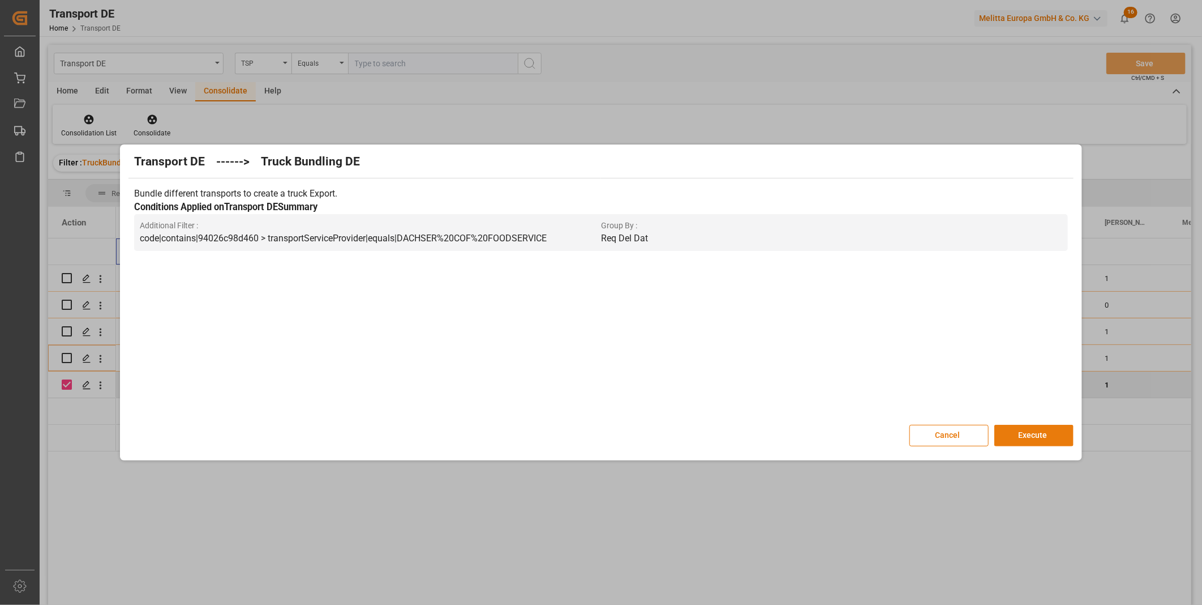
click at [1029, 439] on button "Execute" at bounding box center [1034, 436] width 79 height 22
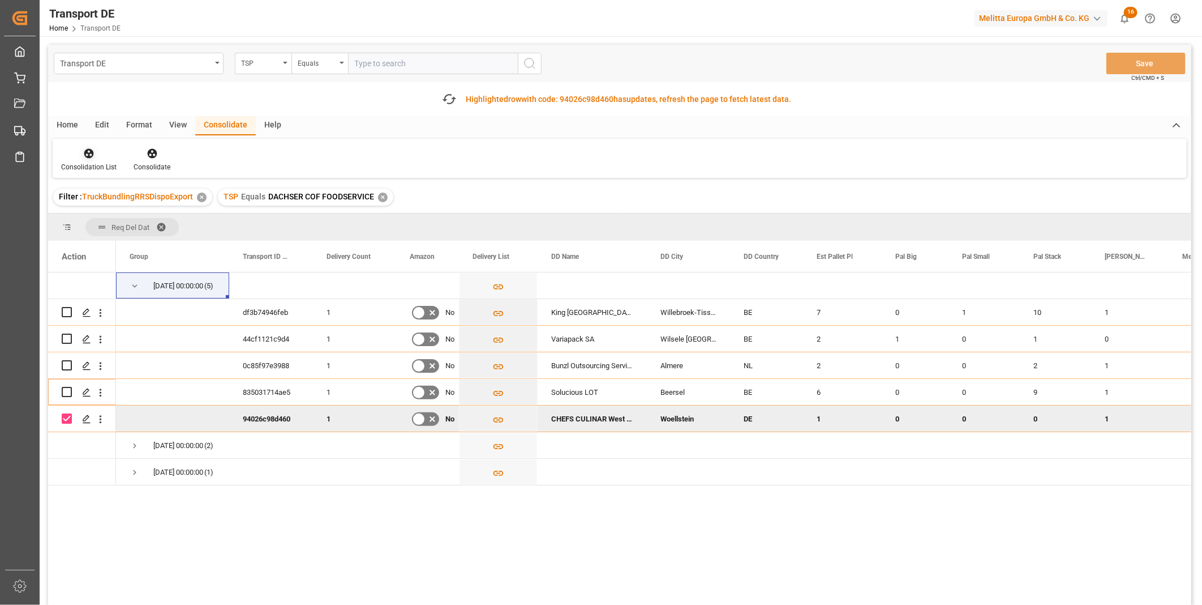
click at [61, 164] on div "Consolidation List" at bounding box center [88, 167] width 55 height 10
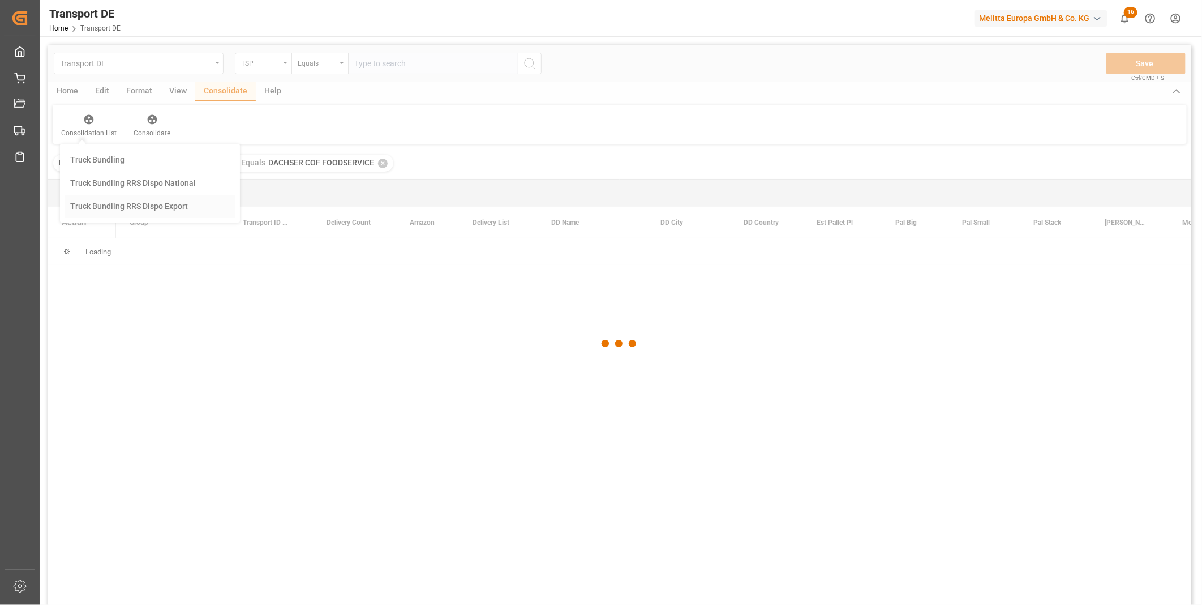
click at [136, 250] on div "Transport DE TSP Equals Save Ctrl/CMD + S Home Edit Format View Consolidate Hel…" at bounding box center [619, 340] width 1143 height 590
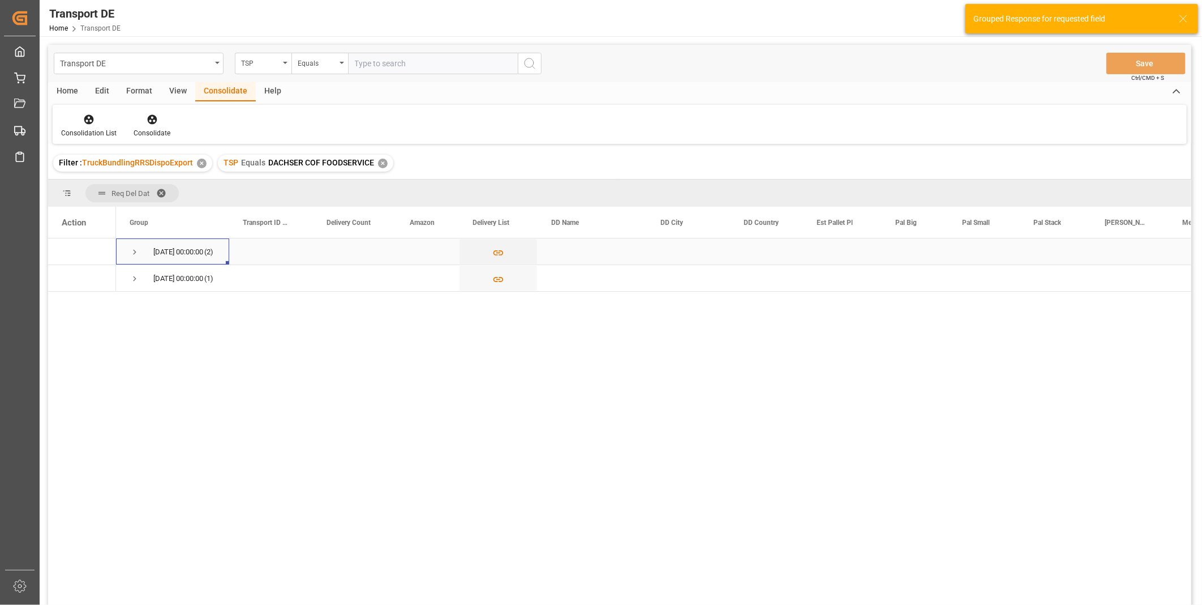
click at [133, 251] on span "Press SPACE to select this row." at bounding box center [135, 252] width 10 height 10
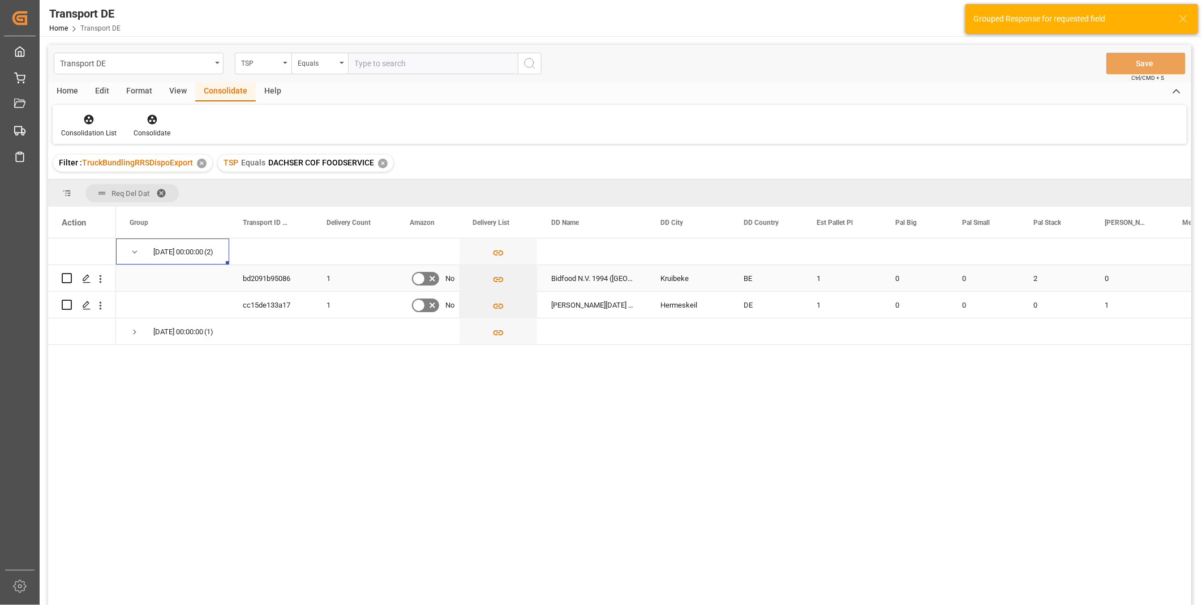
click at [68, 275] on input "Press Space to toggle row selection (unchecked)" at bounding box center [67, 278] width 10 height 10
checkbox input "true"
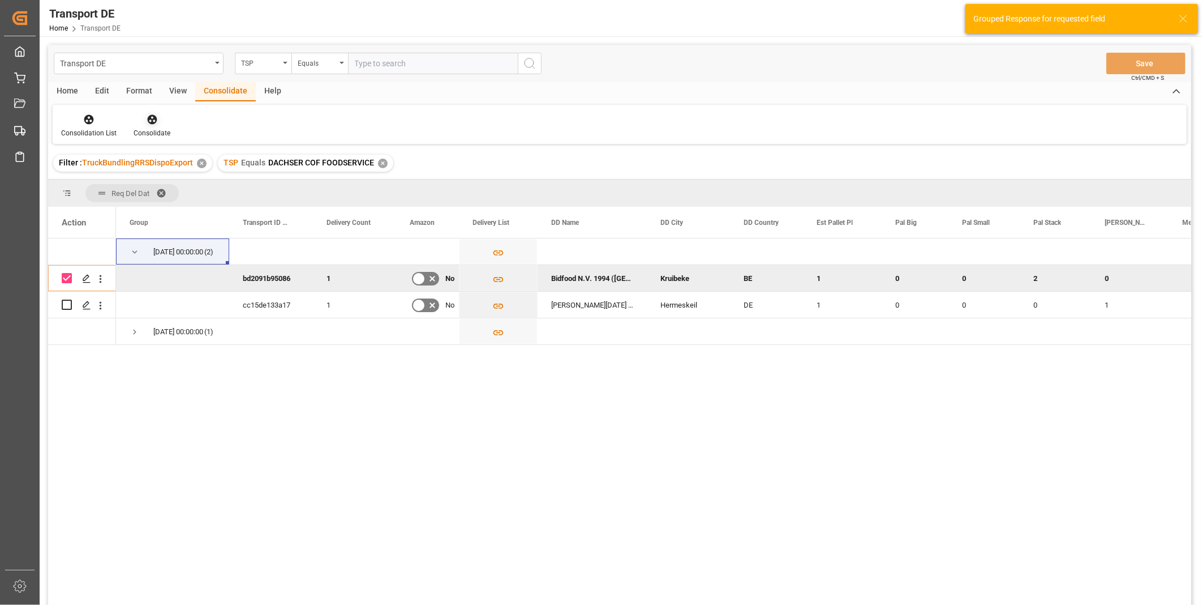
click at [157, 121] on div at bounding box center [152, 119] width 37 height 12
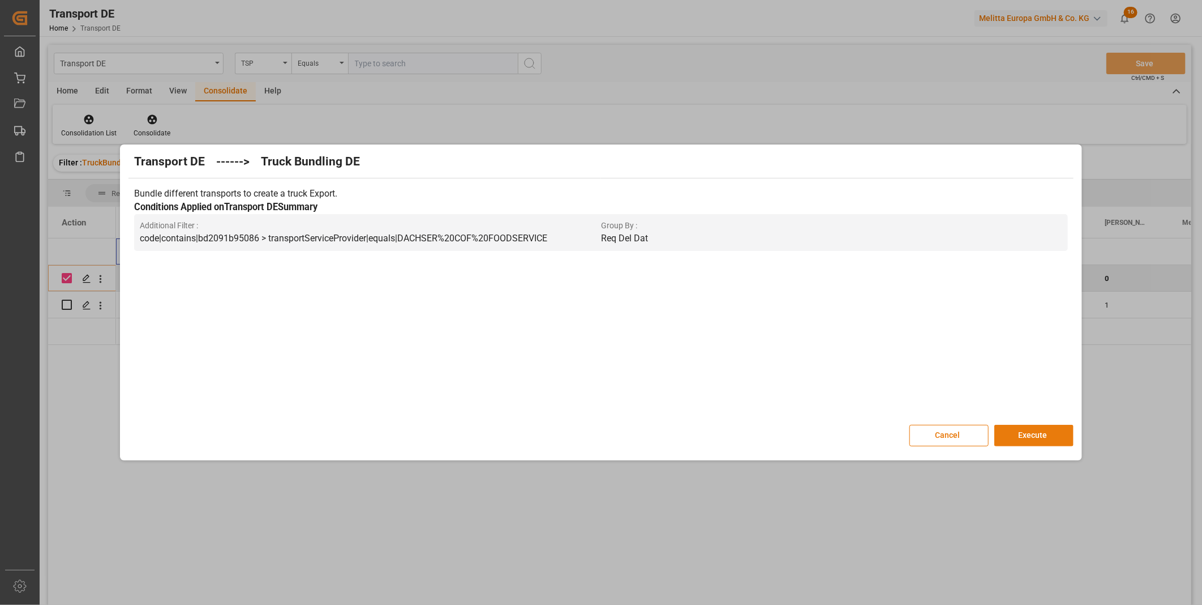
click at [1034, 432] on button "Execute" at bounding box center [1034, 436] width 79 height 22
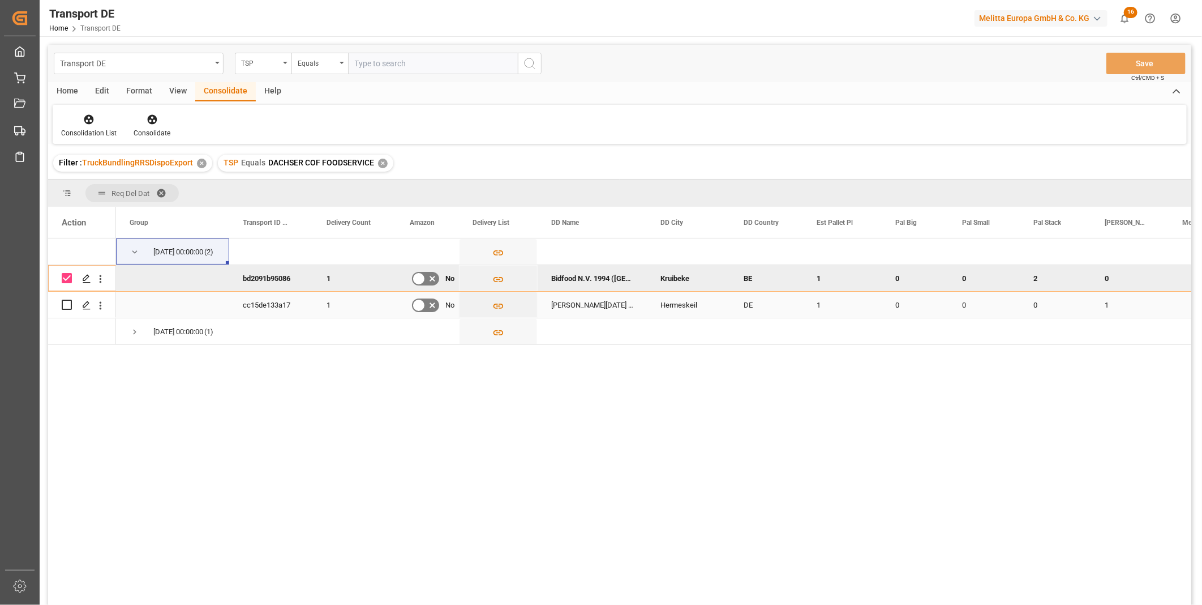
click at [68, 306] on input "Press Space to toggle row selection (unchecked)" at bounding box center [67, 304] width 10 height 10
checkbox input "true"
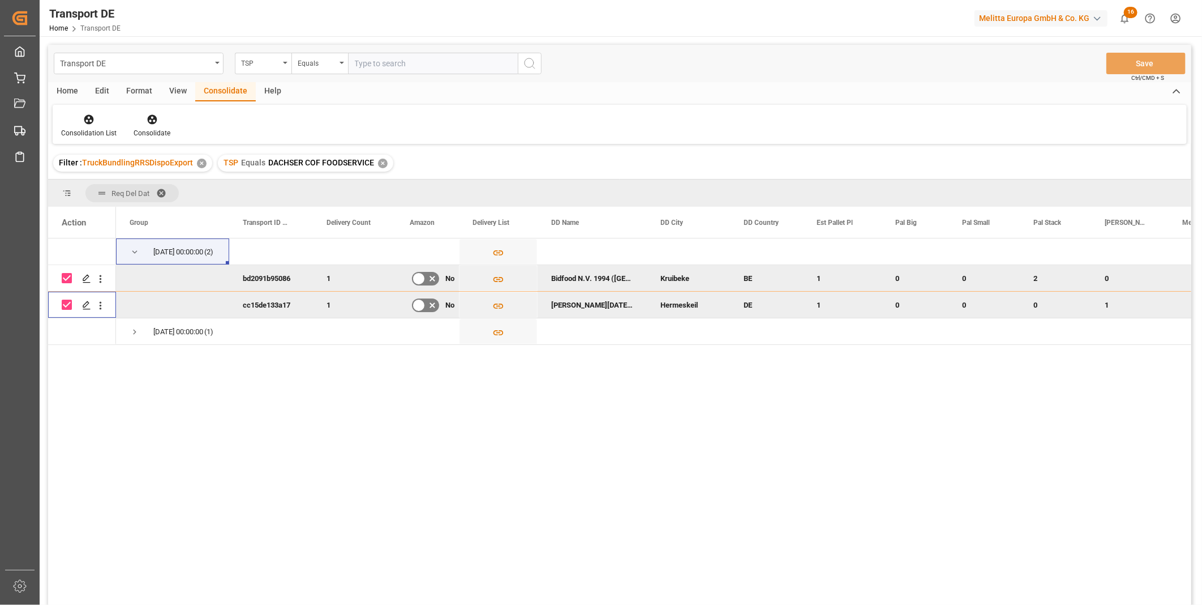
click at [67, 276] on input "Press Space to toggle row selection (checked)" at bounding box center [67, 278] width 10 height 10
checkbox input "false"
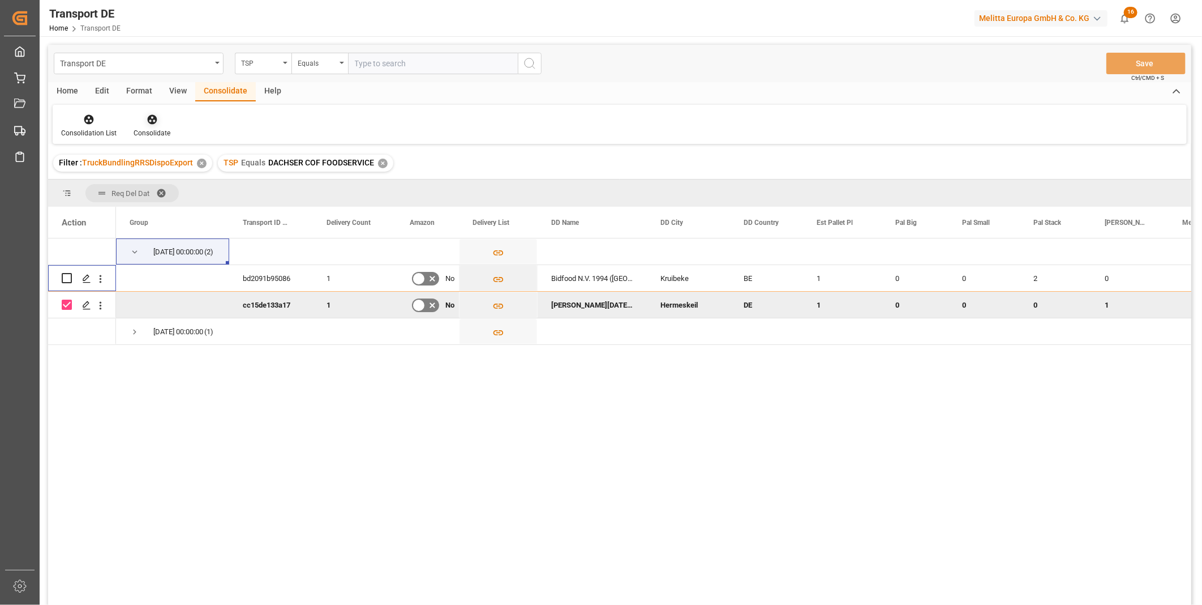
click at [162, 120] on div at bounding box center [152, 119] width 37 height 12
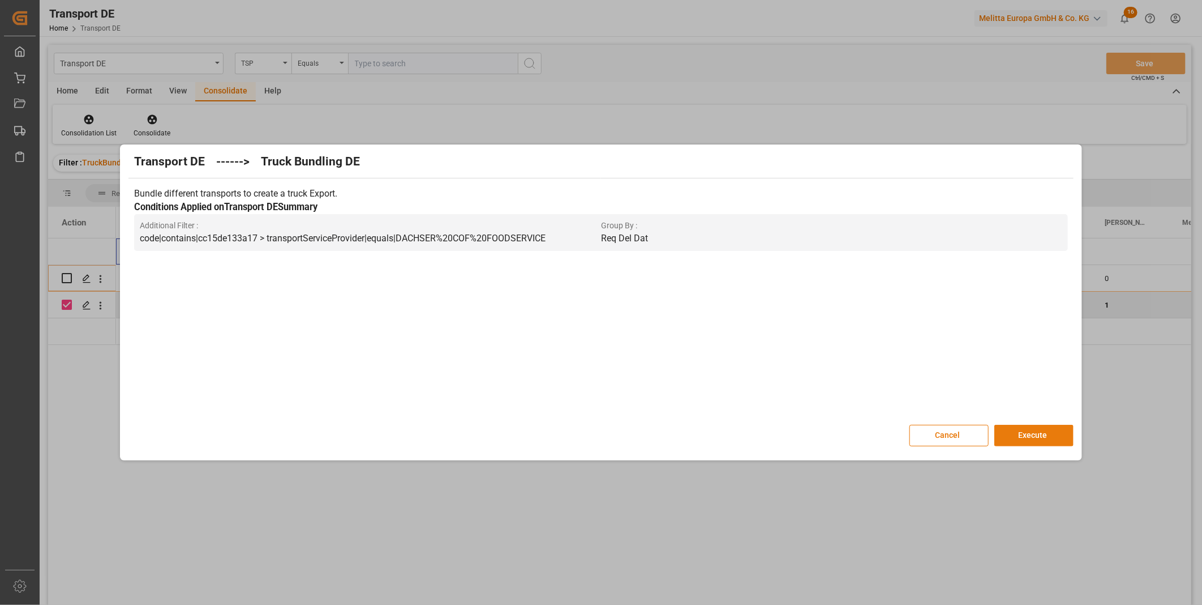
click at [1029, 440] on button "Execute" at bounding box center [1034, 436] width 79 height 22
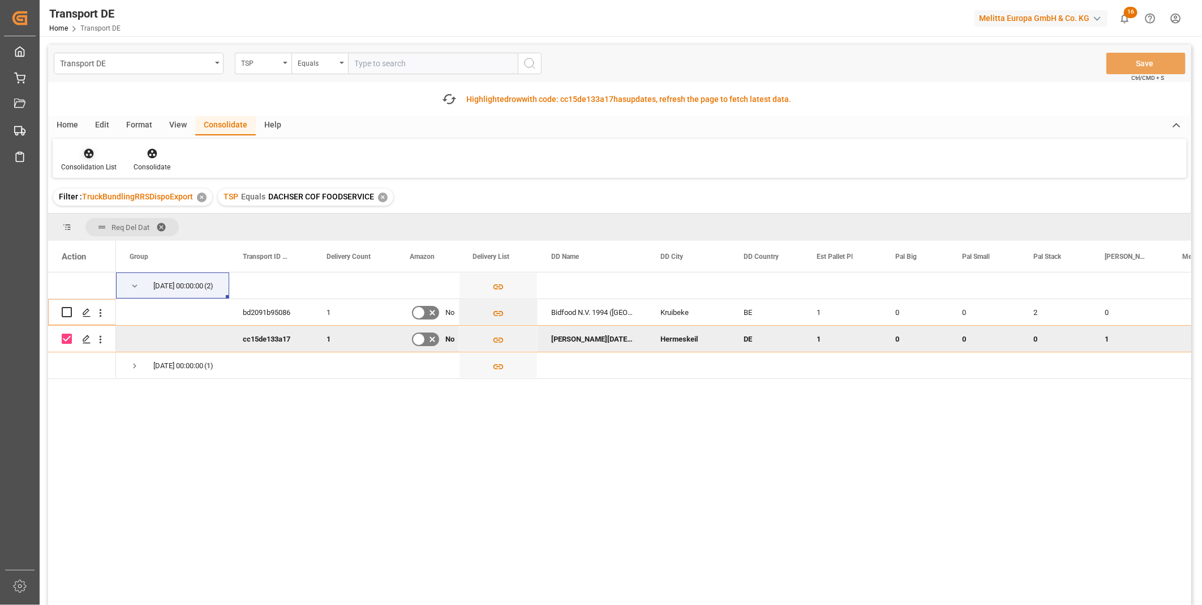
click at [91, 157] on icon at bounding box center [89, 154] width 10 height 10
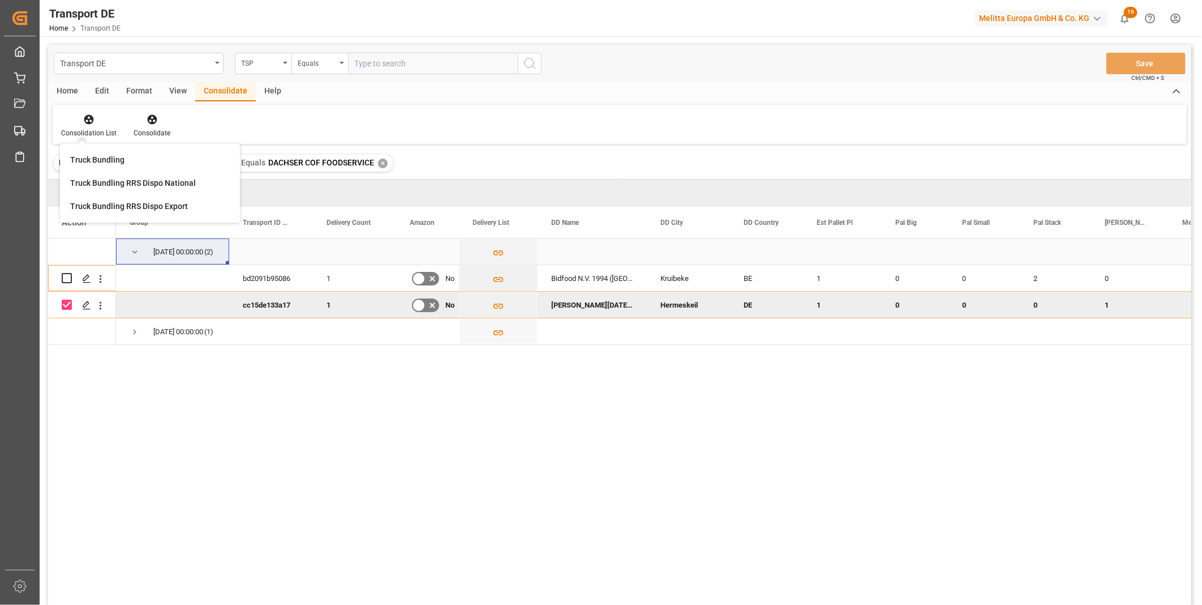
click at [140, 242] on span "[DATE] 00:00:00 (2)" at bounding box center [173, 251] width 86 height 25
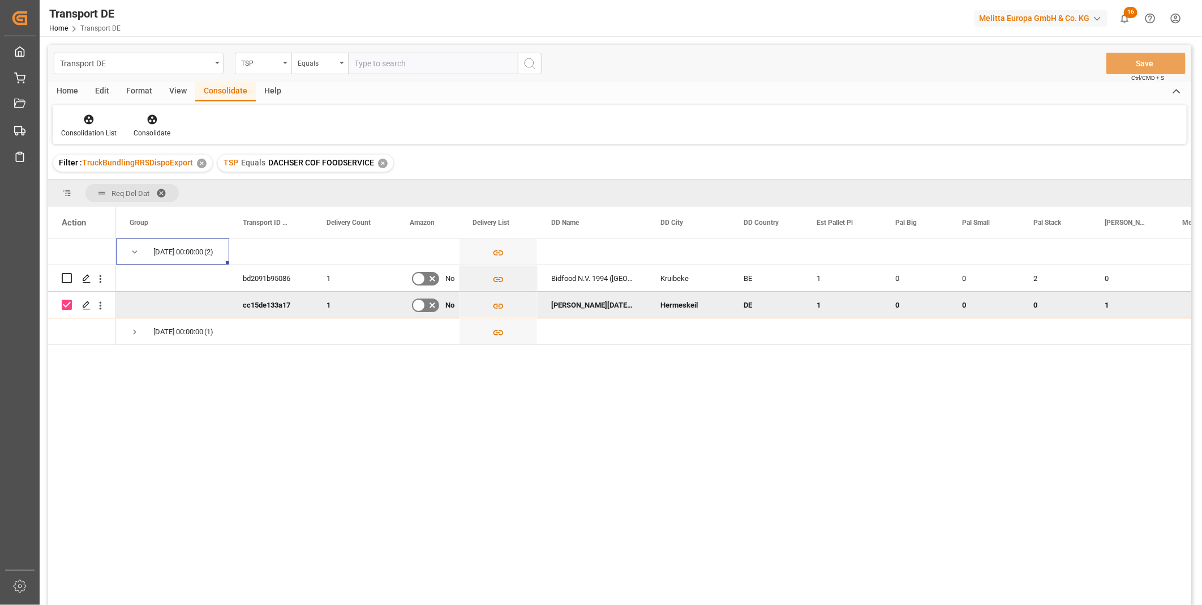
click at [88, 140] on div "Consolidation List Consolidate" at bounding box center [620, 124] width 1134 height 39
click at [85, 131] on div "Consolidation List" at bounding box center [88, 133] width 55 height 10
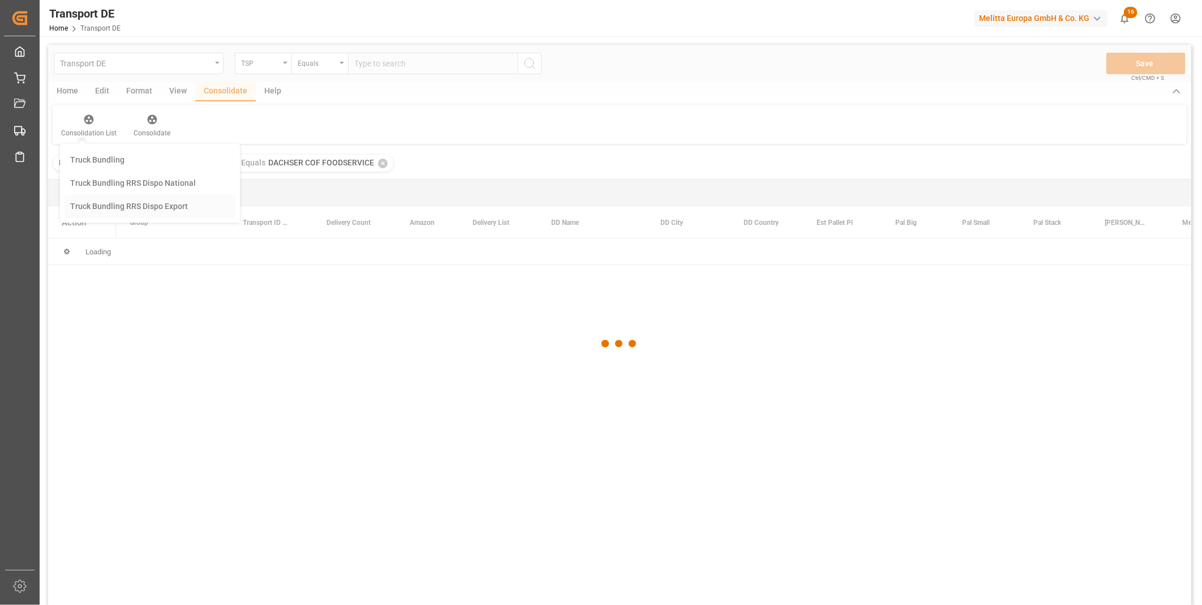
click at [125, 208] on div "Transport DE TSP Equals Save Ctrl/CMD + S Home Edit Format View Consolidate Hel…" at bounding box center [619, 340] width 1143 height 590
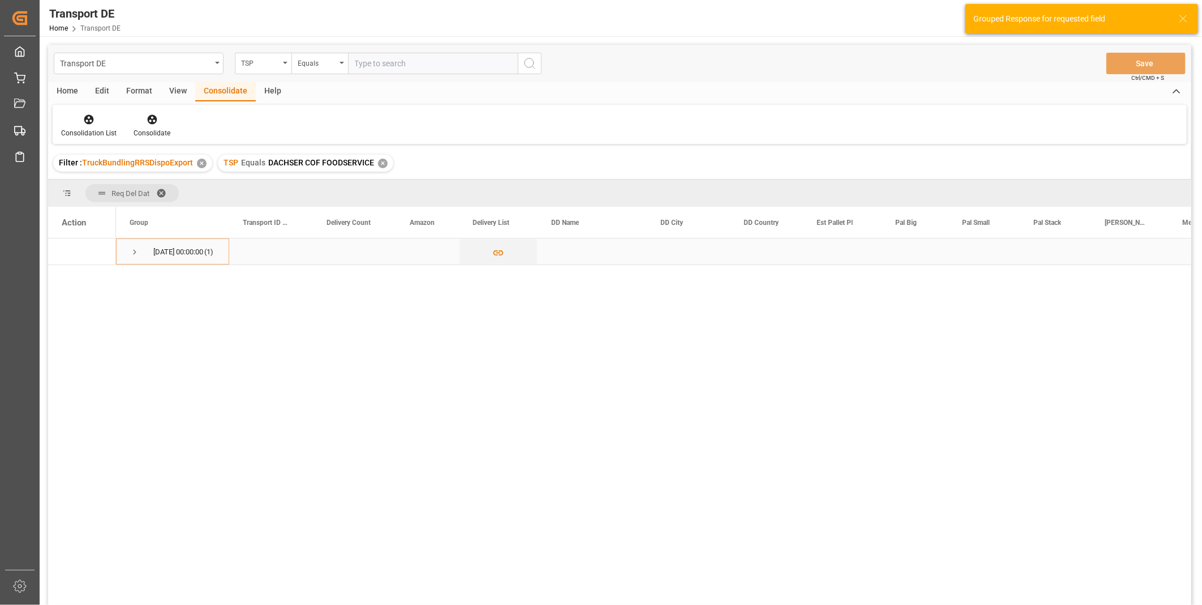
click at [132, 255] on span "Press SPACE to select this row." at bounding box center [135, 252] width 10 height 10
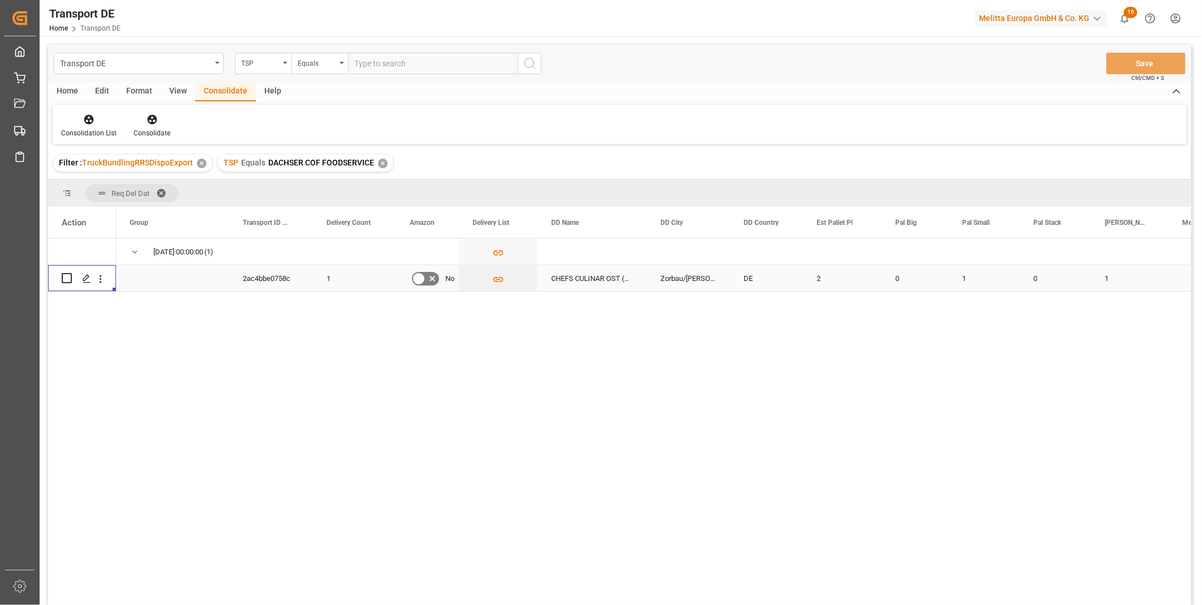
click at [58, 279] on div "Press SPACE to select this row." at bounding box center [82, 278] width 68 height 26
click at [68, 277] on input "Press Space to toggle row selection (unchecked)" at bounding box center [67, 278] width 10 height 10
checkbox input "true"
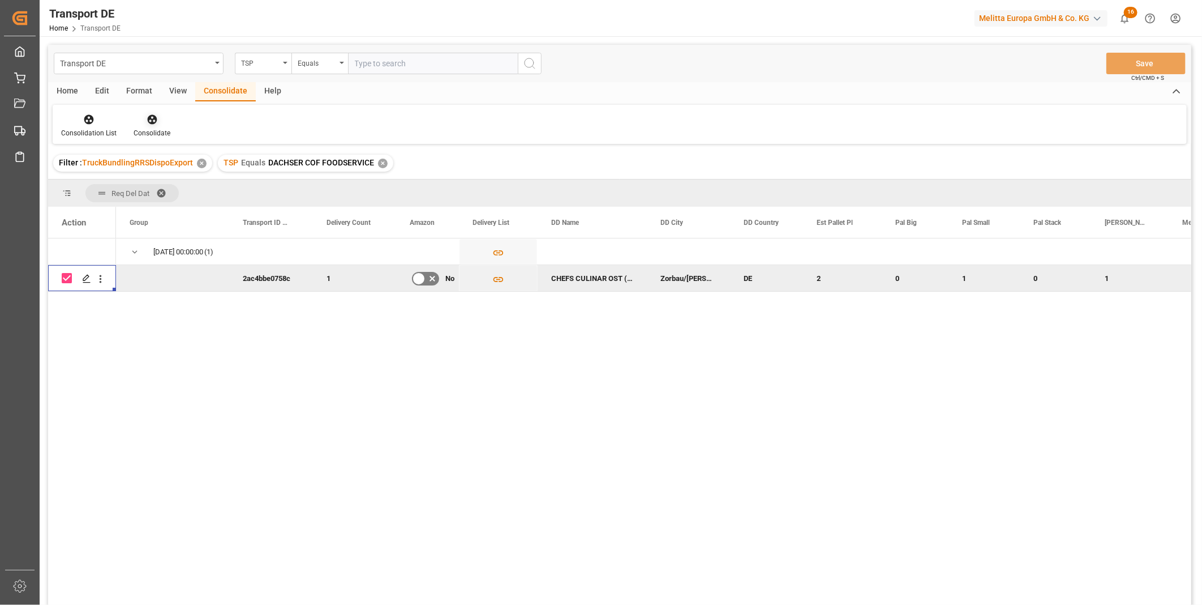
click at [143, 132] on div "Consolidate" at bounding box center [152, 133] width 37 height 10
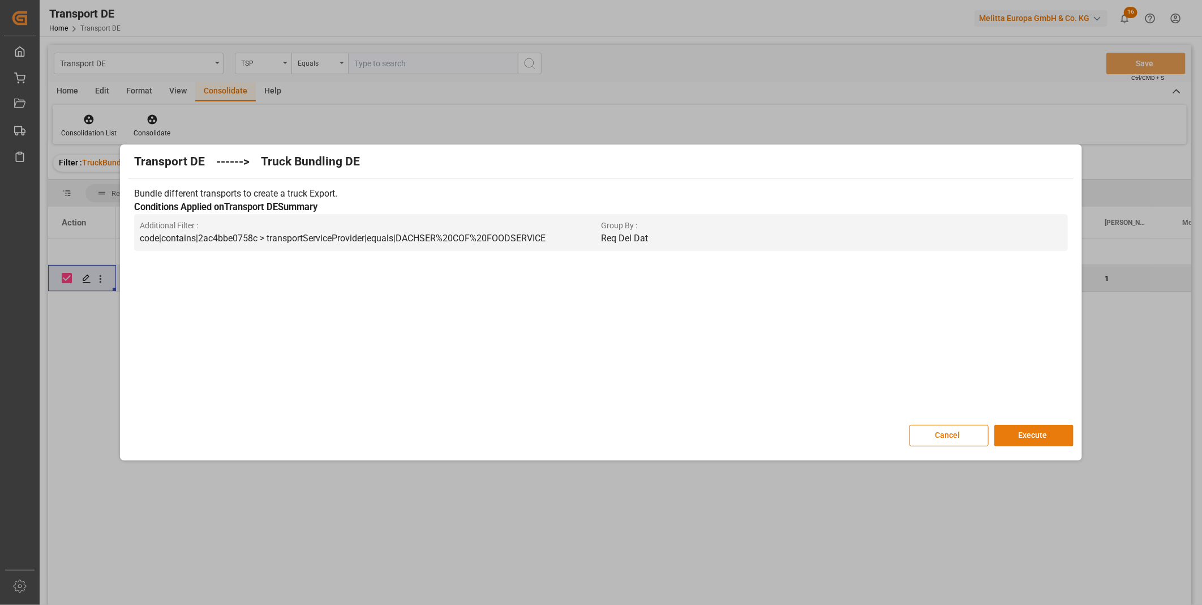
click at [1031, 438] on button "Execute" at bounding box center [1034, 436] width 79 height 22
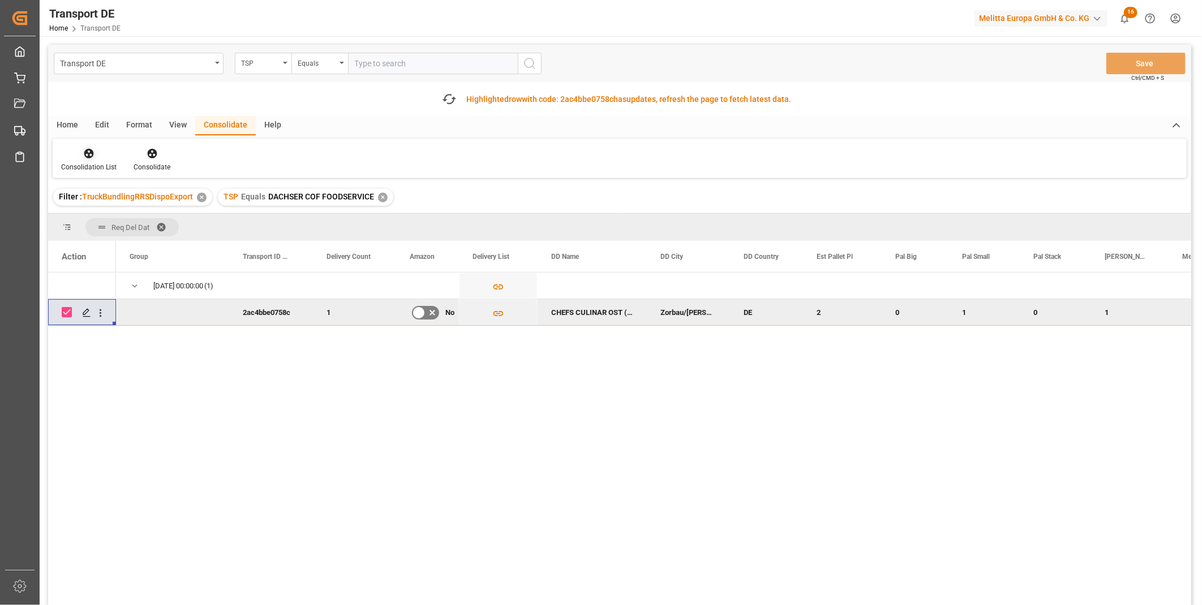
click at [91, 159] on div "Consolidation List" at bounding box center [89, 159] width 72 height 25
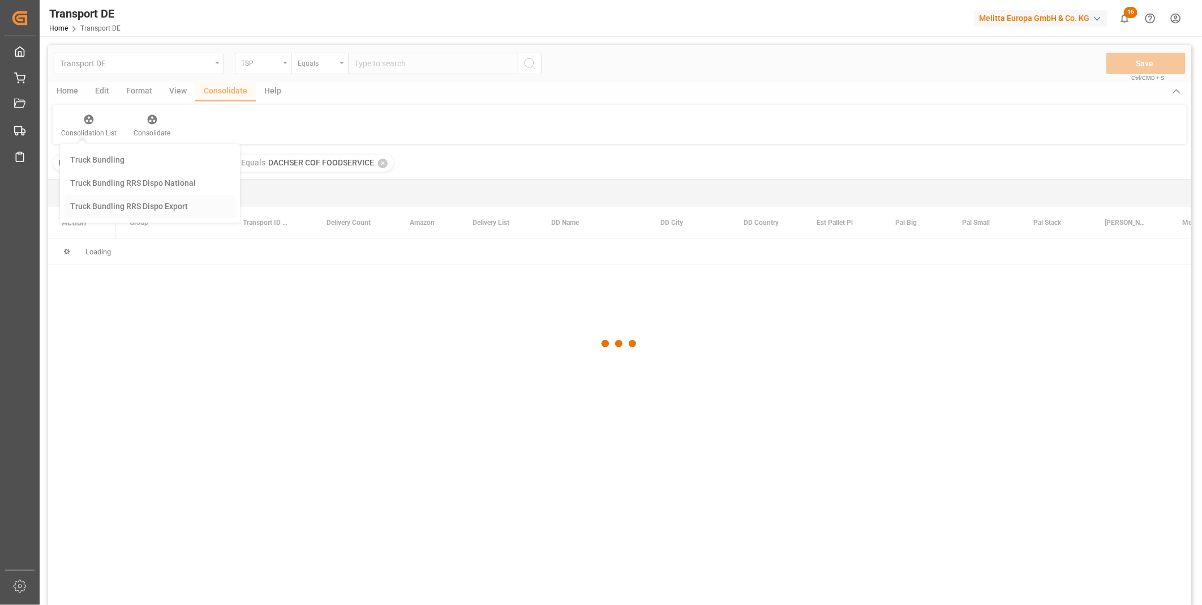
click at [142, 241] on div "Transport DE TSP Equals Save Ctrl/CMD + S Home Edit Format View Consolidate Hel…" at bounding box center [619, 340] width 1143 height 590
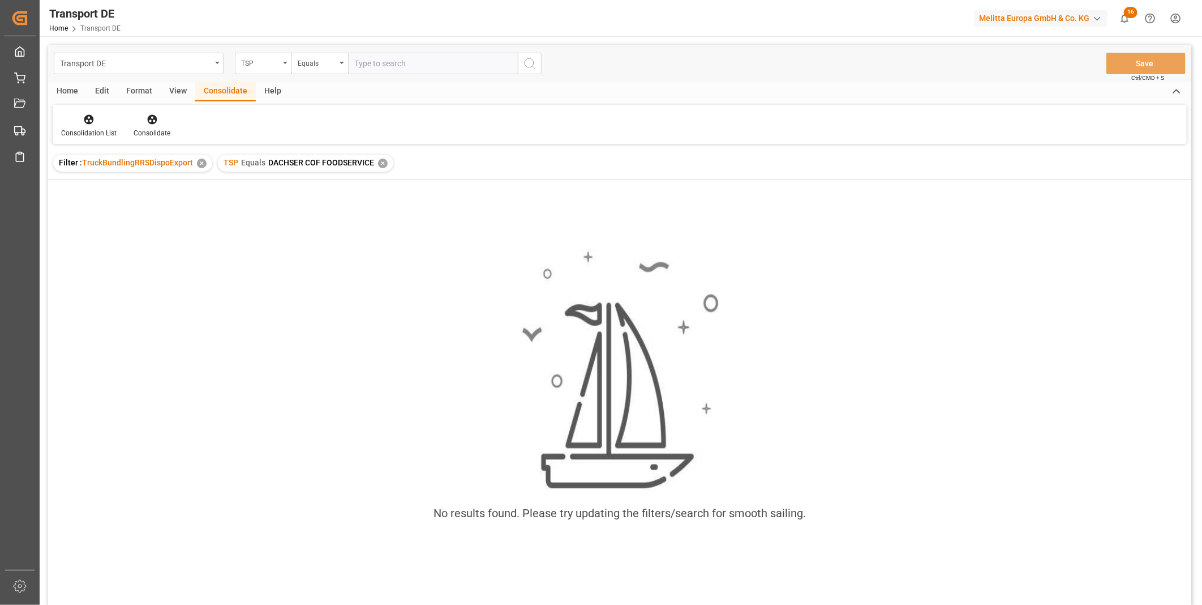
click at [380, 169] on div "TSP Equals DACHSER COF FOODSERVICE ✕" at bounding box center [305, 163] width 175 height 17
click at [381, 162] on div "✕" at bounding box center [383, 163] width 10 height 10
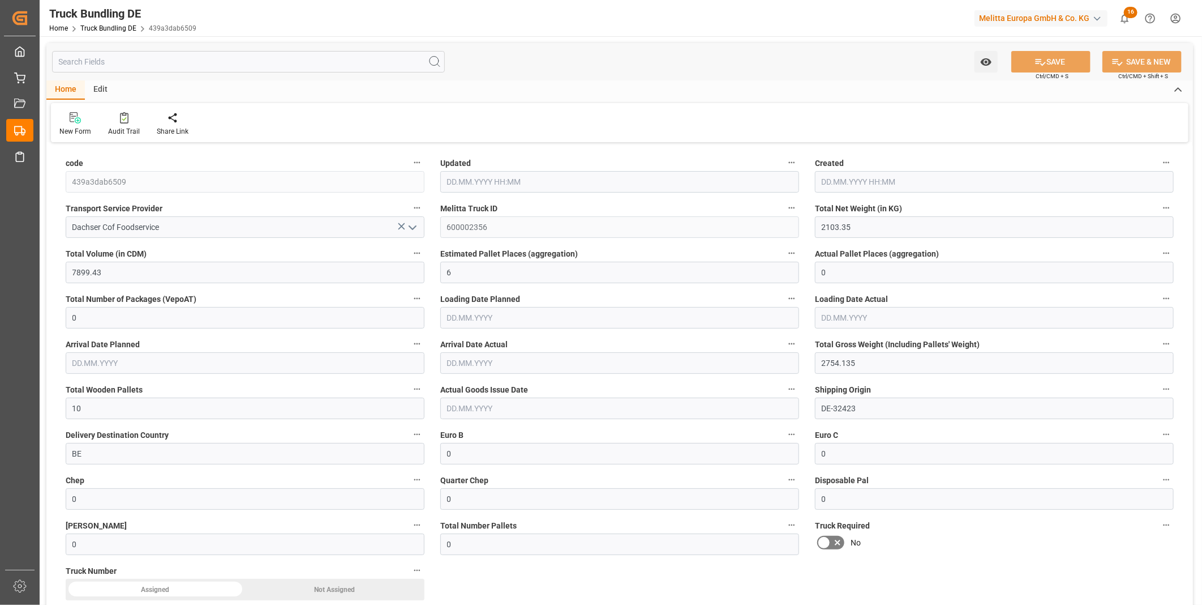
type input "[DATE] 07:59"
type input "12.09.2025"
type input "[DATE]"
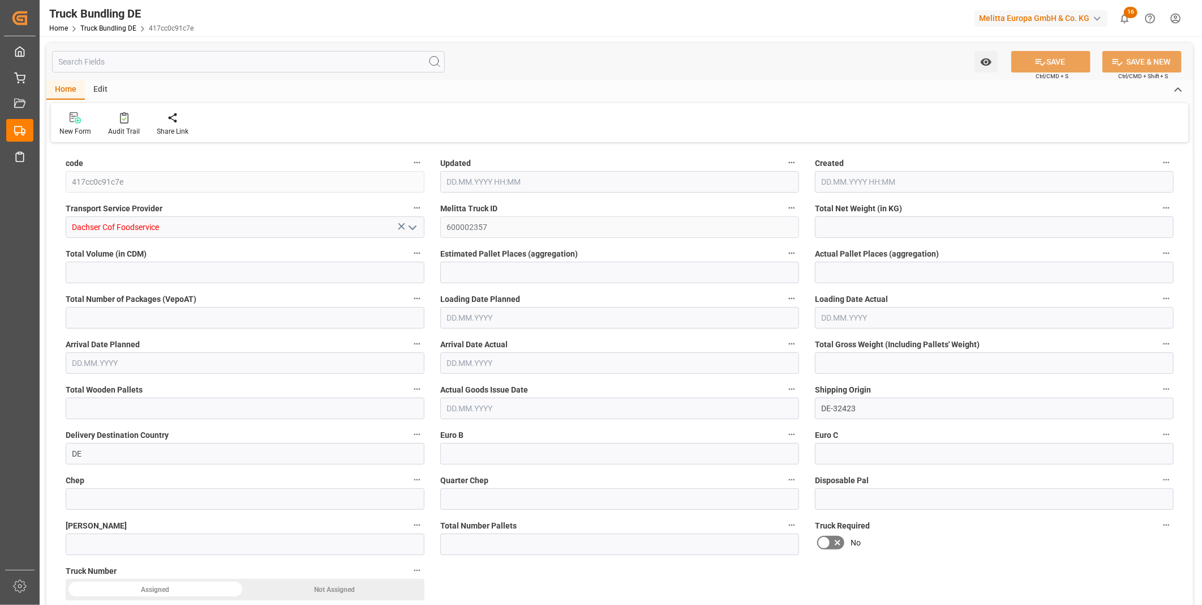
type input "183.11"
type input "782.721"
type input "1"
type input "0"
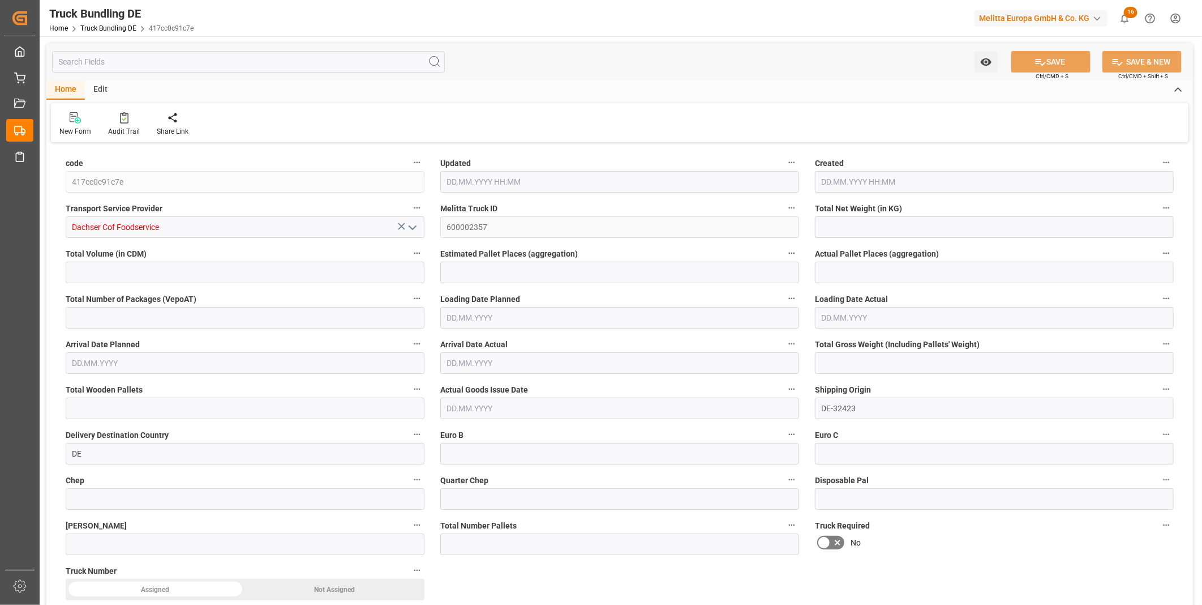
type input "232.534"
type input "1"
type input "0"
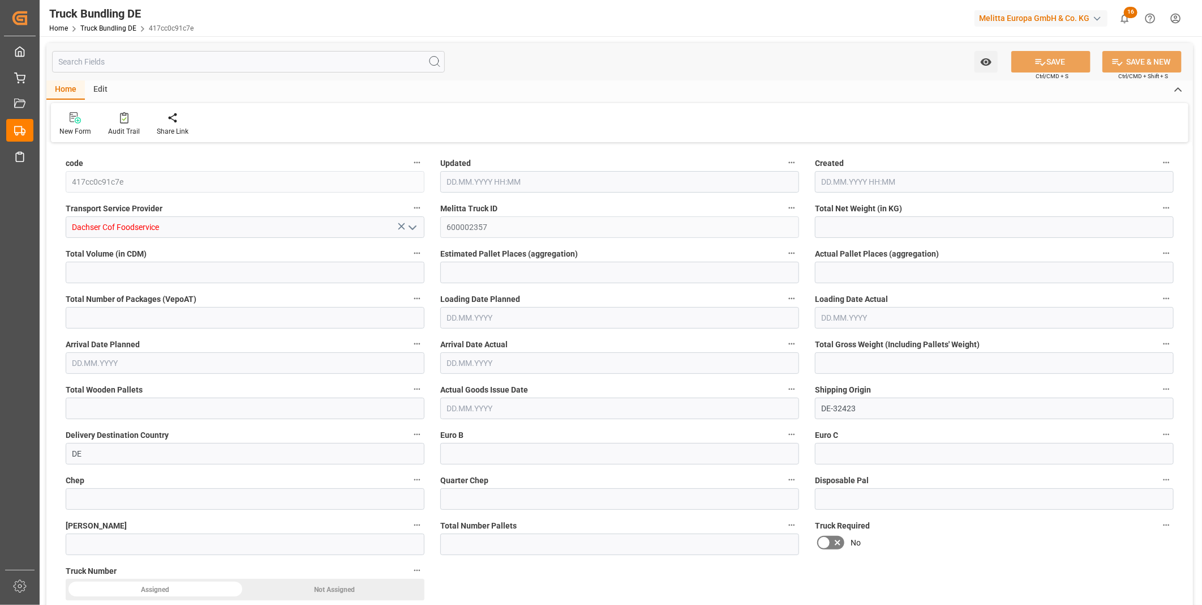
type input "0"
type input "08.09.2025 07:59"
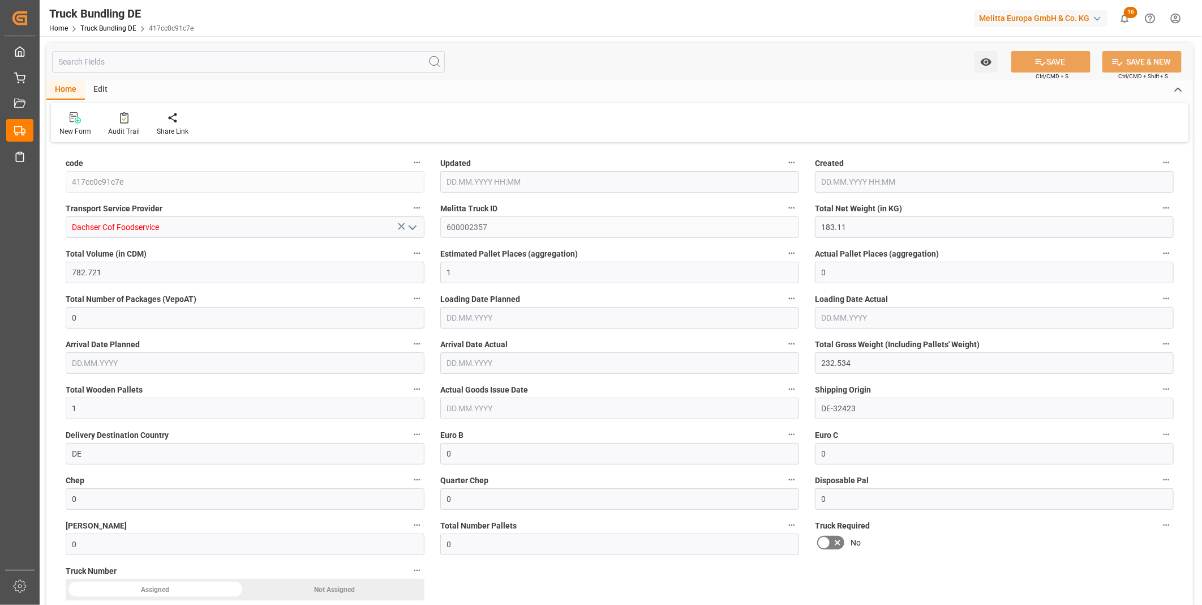
type input "08.09.2025 07:59"
type input "11.09.2025"
type input "15.09.2025"
type input "08.09.2025"
type input "212.985"
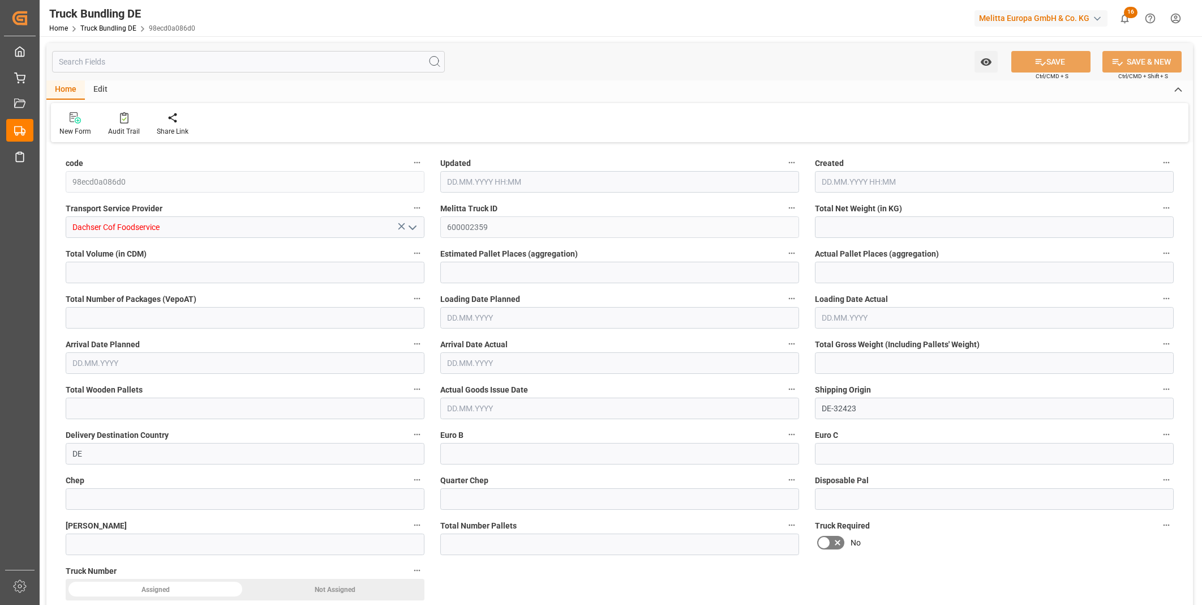
type input "867.477"
type input "1"
type input "0"
type input "279.876"
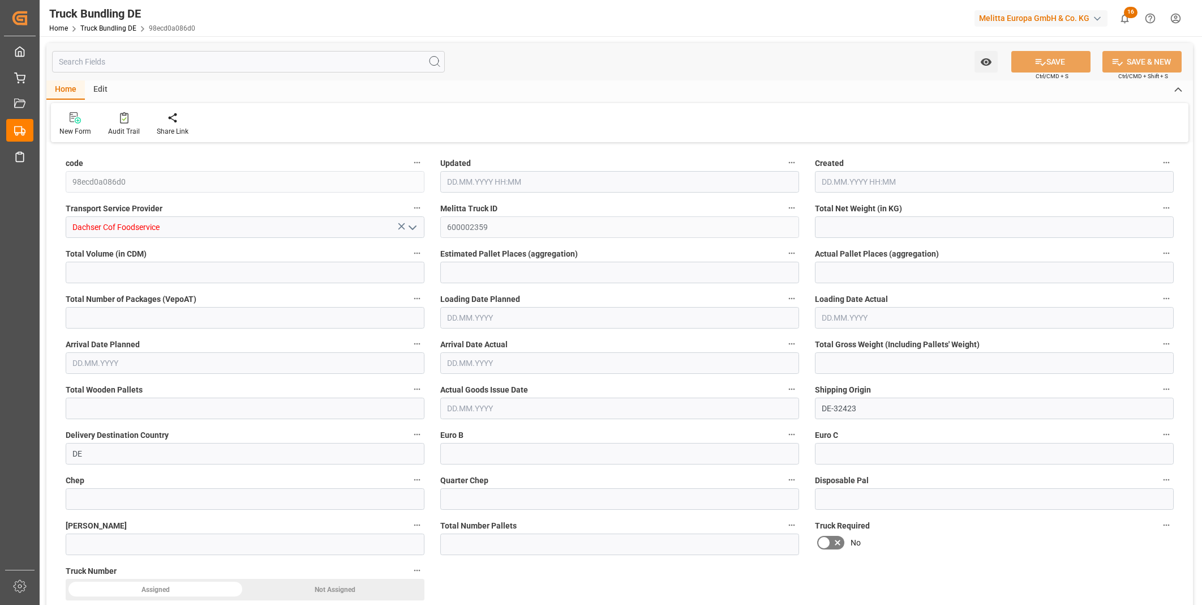
type input "1"
type input "0"
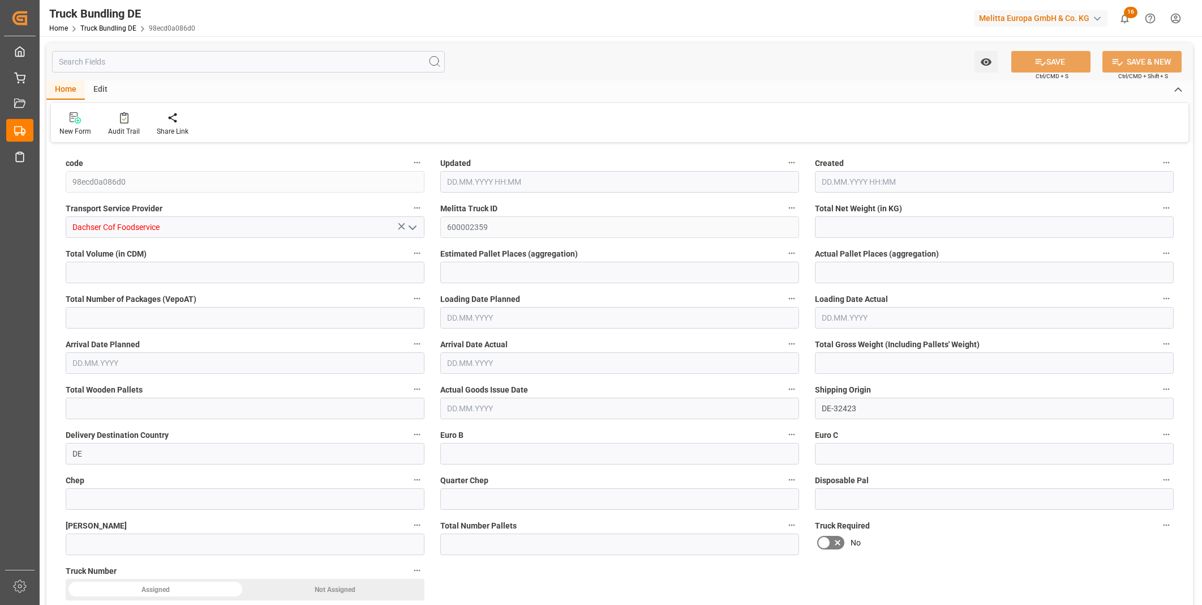
type input "0"
type input "08.09.2025 07:59"
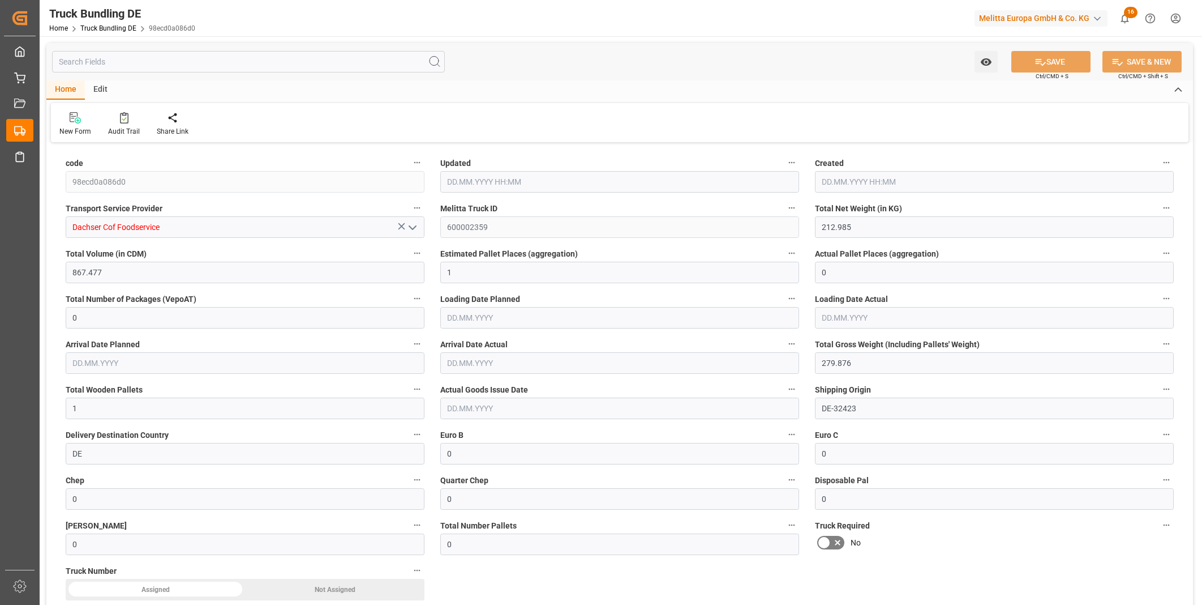
type input "12.09.2025"
type input "16.09.2025"
type input "08.09.2025"
